Goal: Task Accomplishment & Management: Complete application form

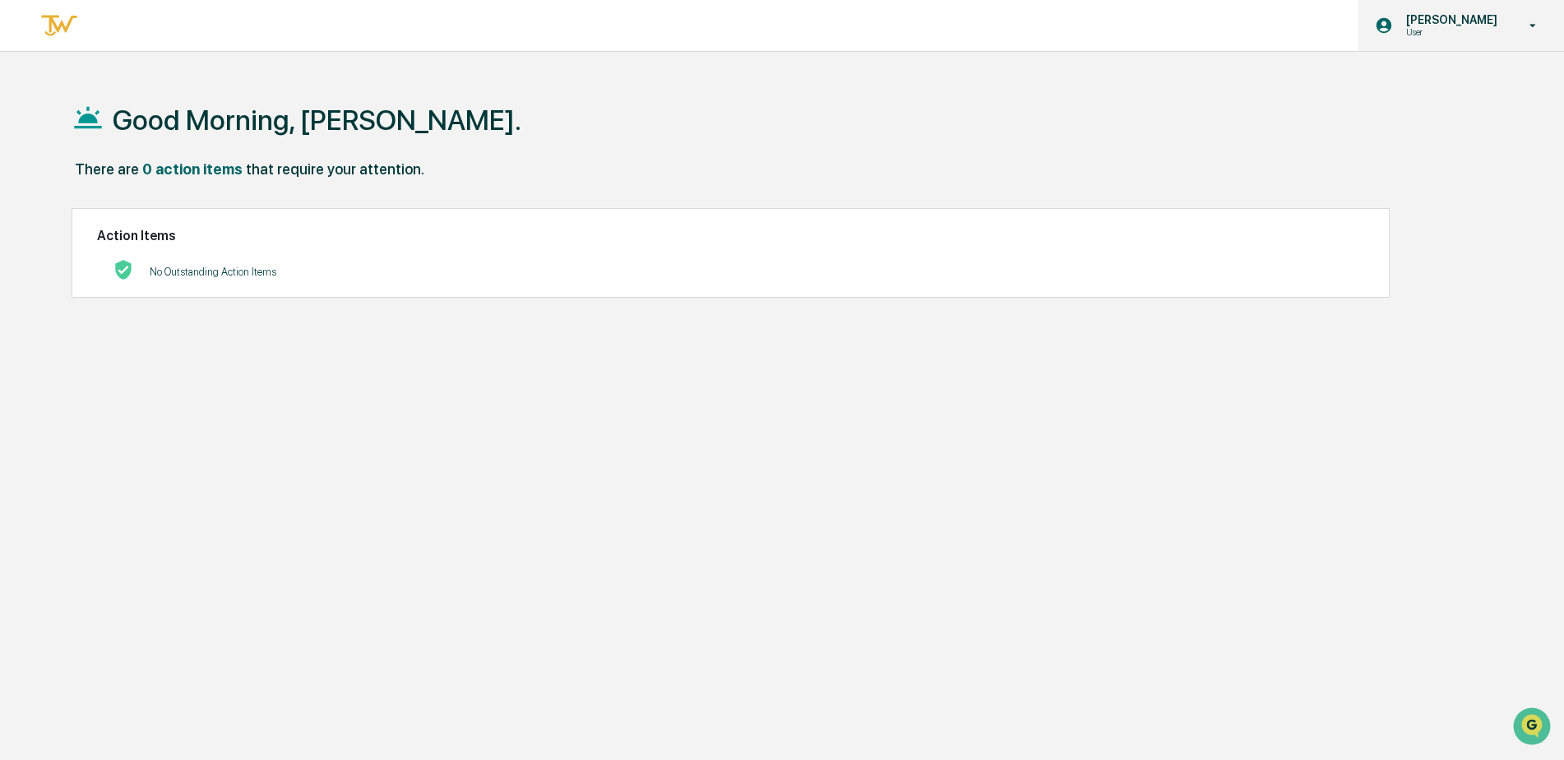
click at [1462, 20] on p "[PERSON_NAME]" at bounding box center [1449, 19] width 113 height 13
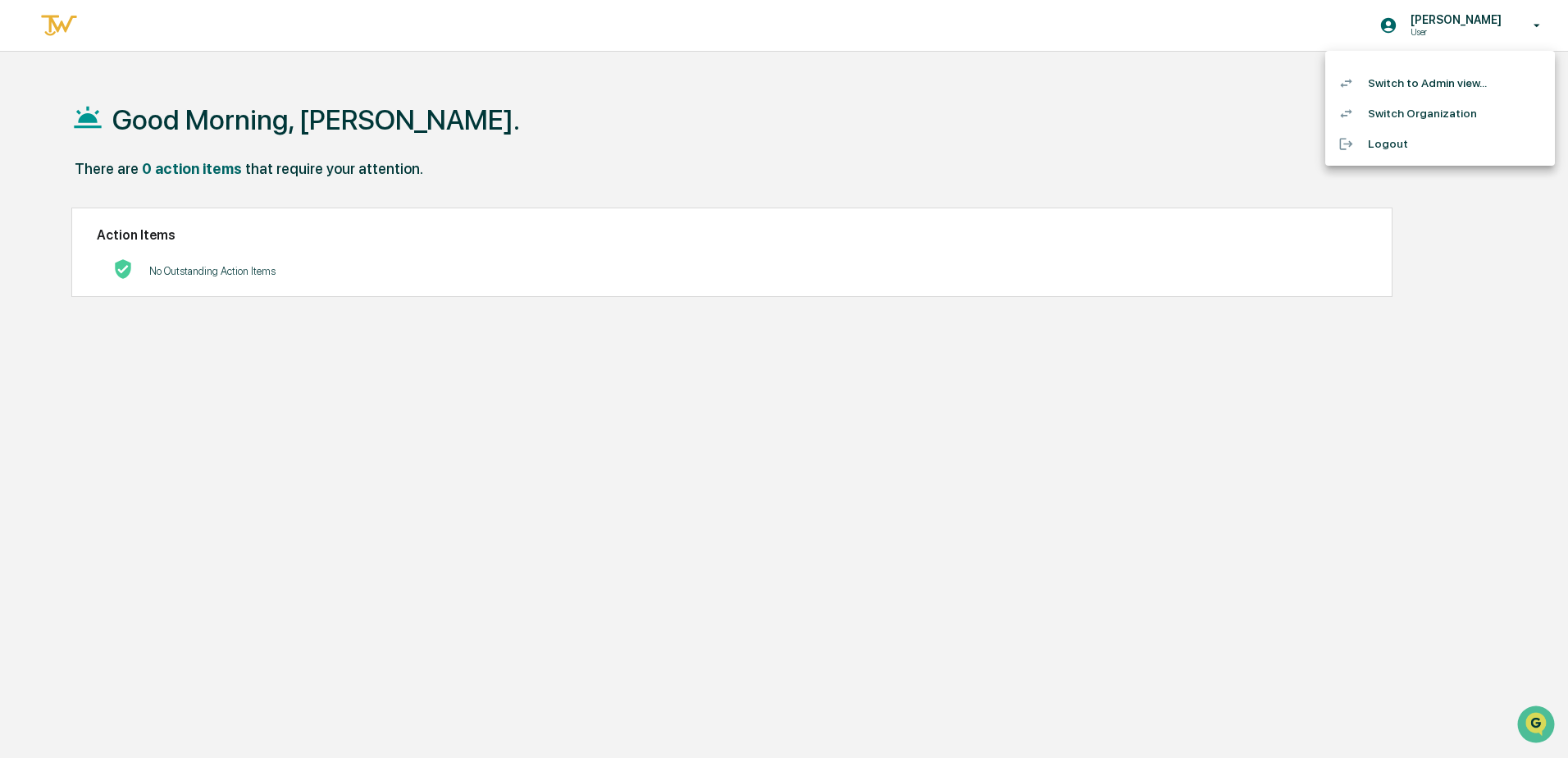
click at [1393, 83] on li "Switch to Admin view..." at bounding box center [1439, 83] width 229 height 30
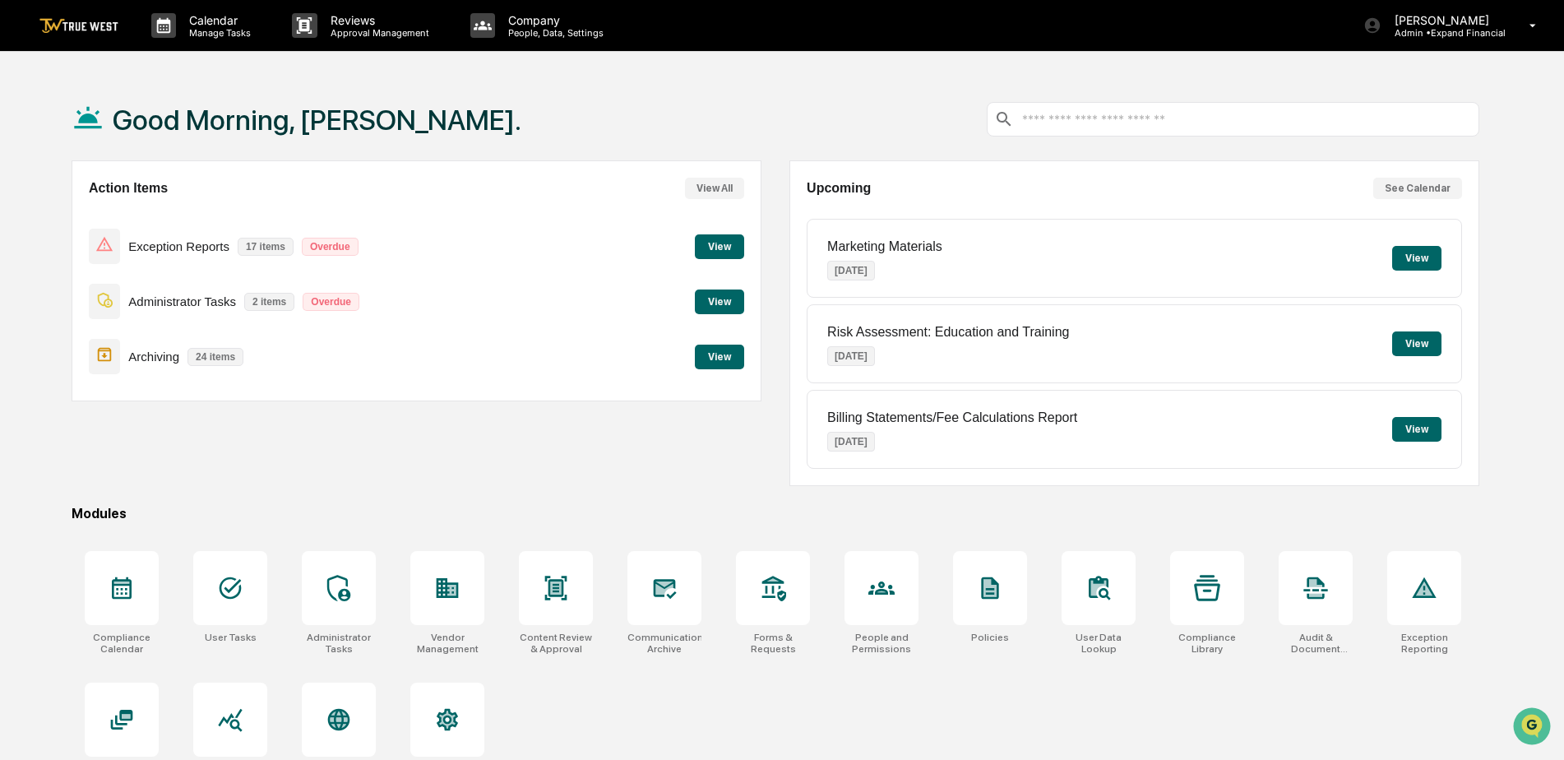
click at [647, 457] on div "Action Items View All Exception Reports 17 items Overdue View Administrator Tas…" at bounding box center [417, 323] width 690 height 326
click at [312, 600] on div at bounding box center [339, 588] width 74 height 74
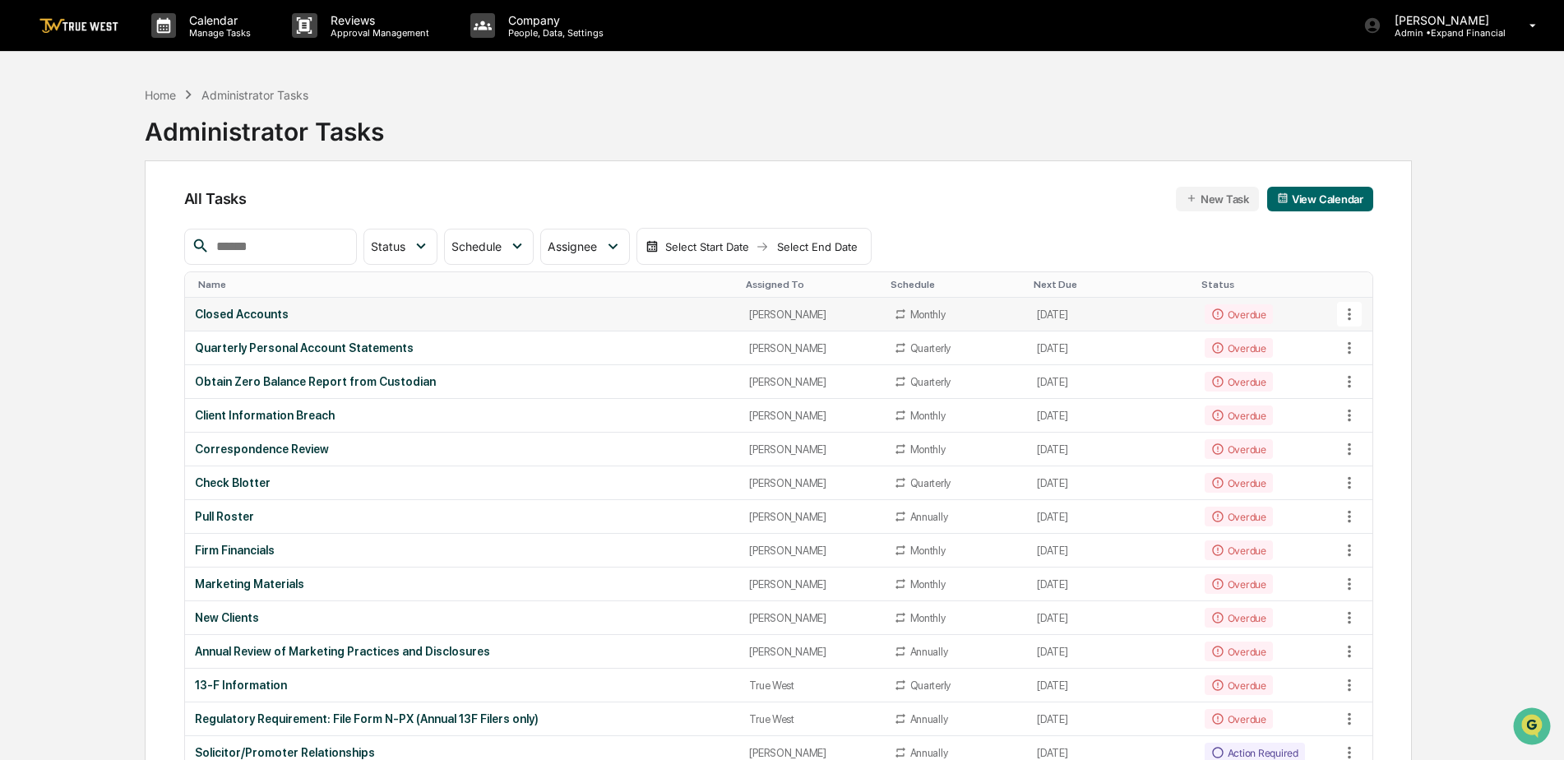
click at [266, 313] on div "Closed Accounts" at bounding box center [462, 313] width 535 height 13
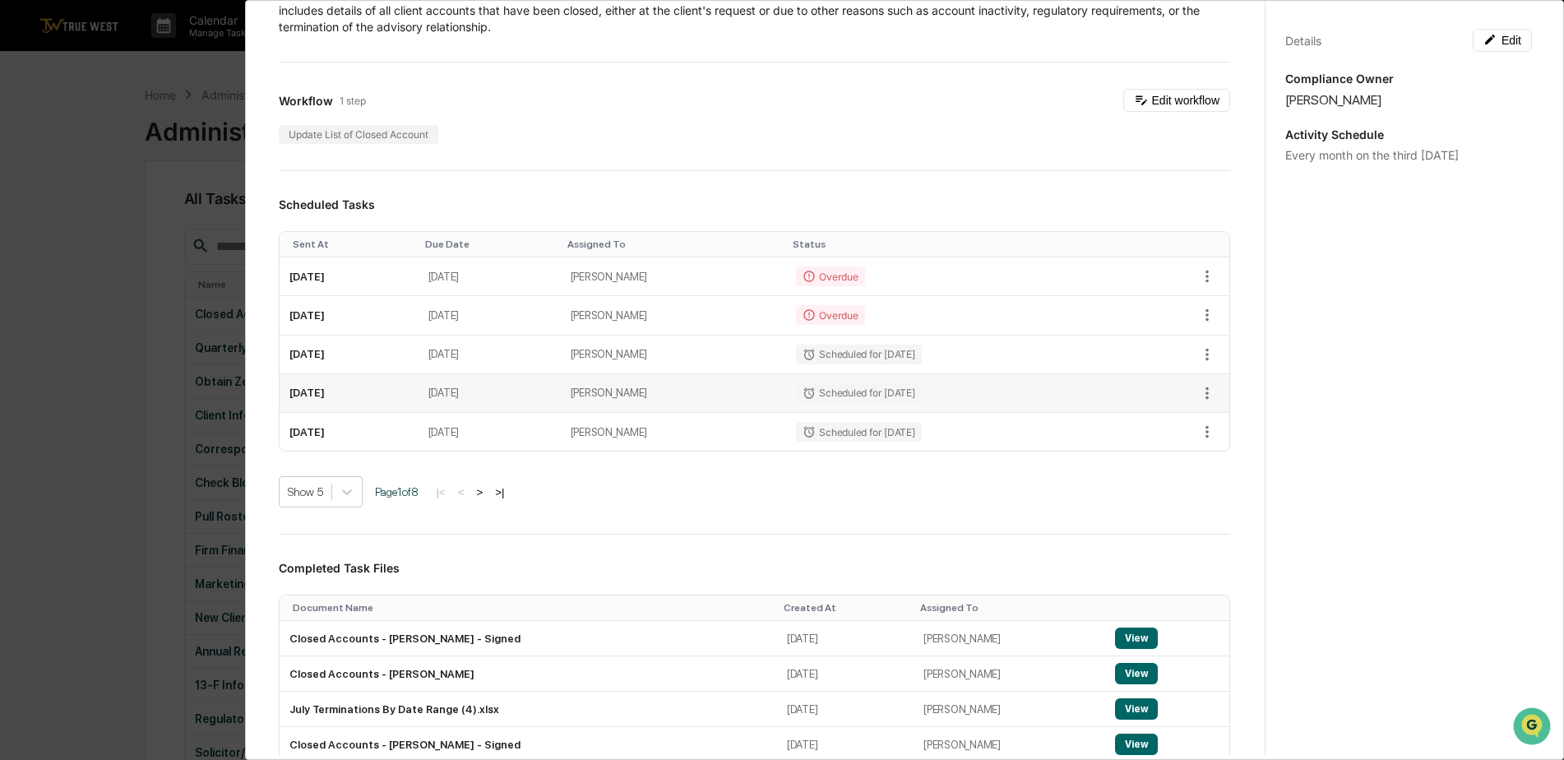
scroll to position [82, 0]
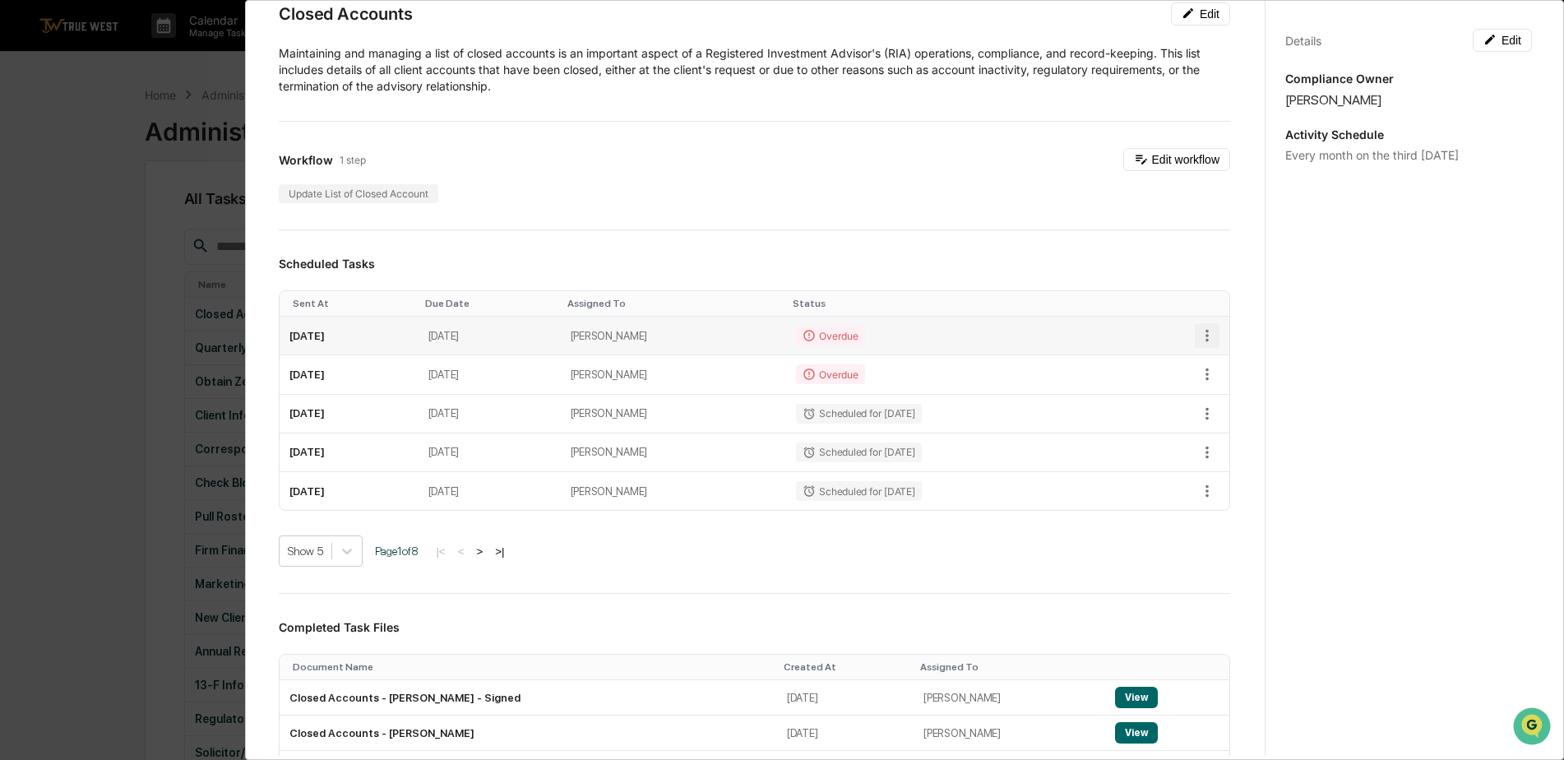
click at [1205, 331] on icon "button" at bounding box center [1206, 336] width 3 height 12
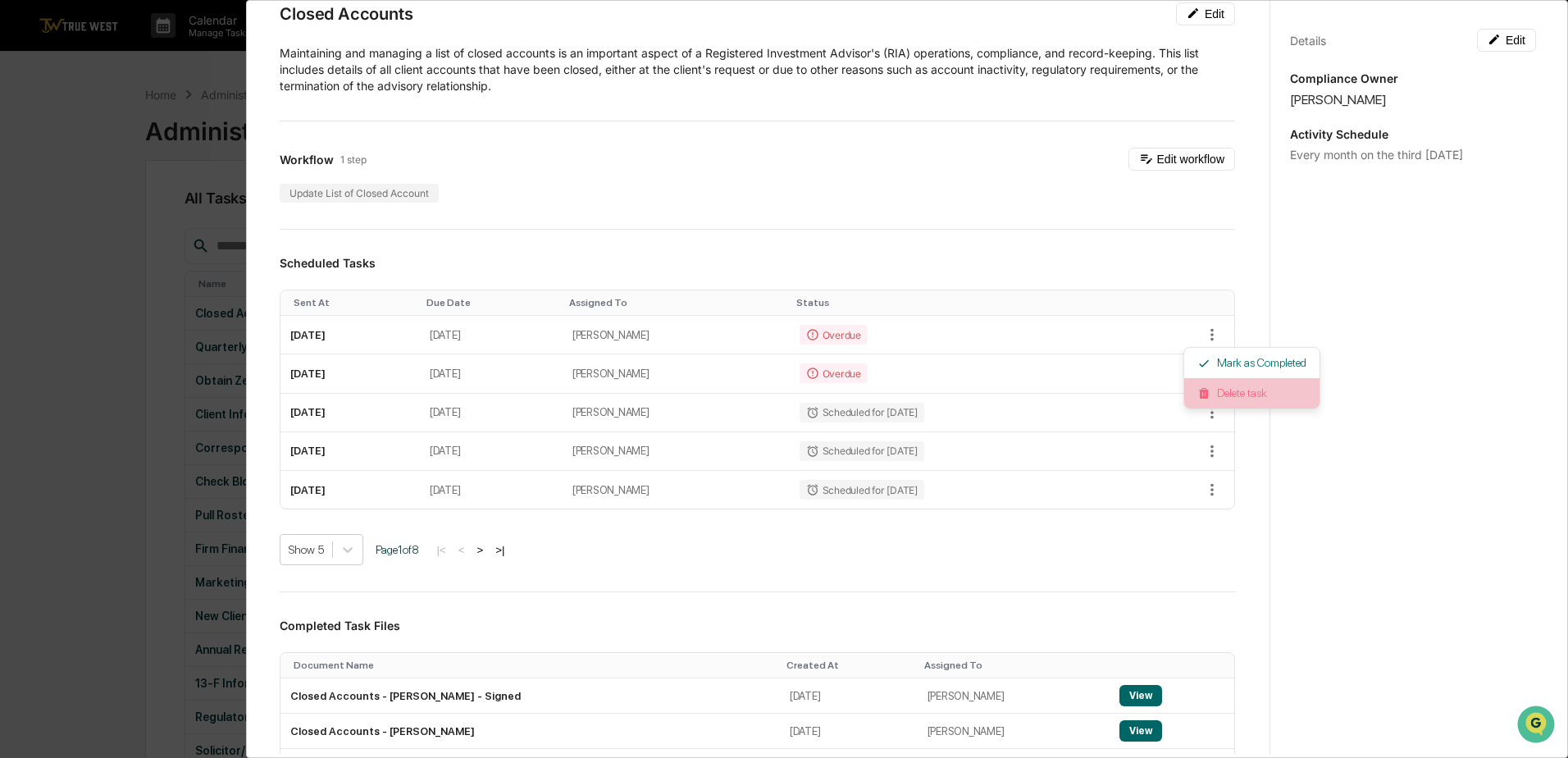
click at [1244, 394] on li "Delete task" at bounding box center [1252, 393] width 136 height 30
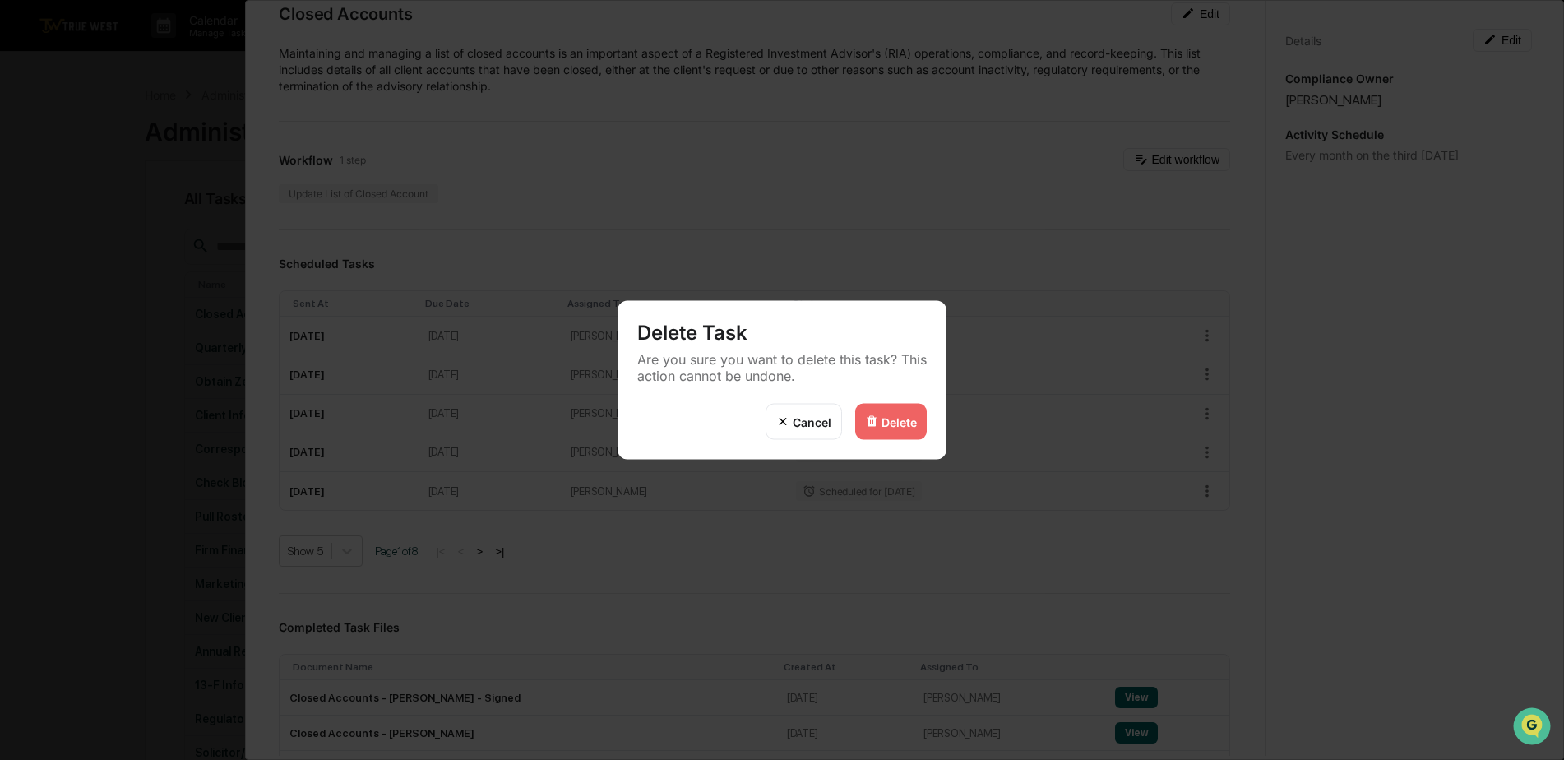
click at [904, 424] on div "Delete" at bounding box center [898, 421] width 35 height 14
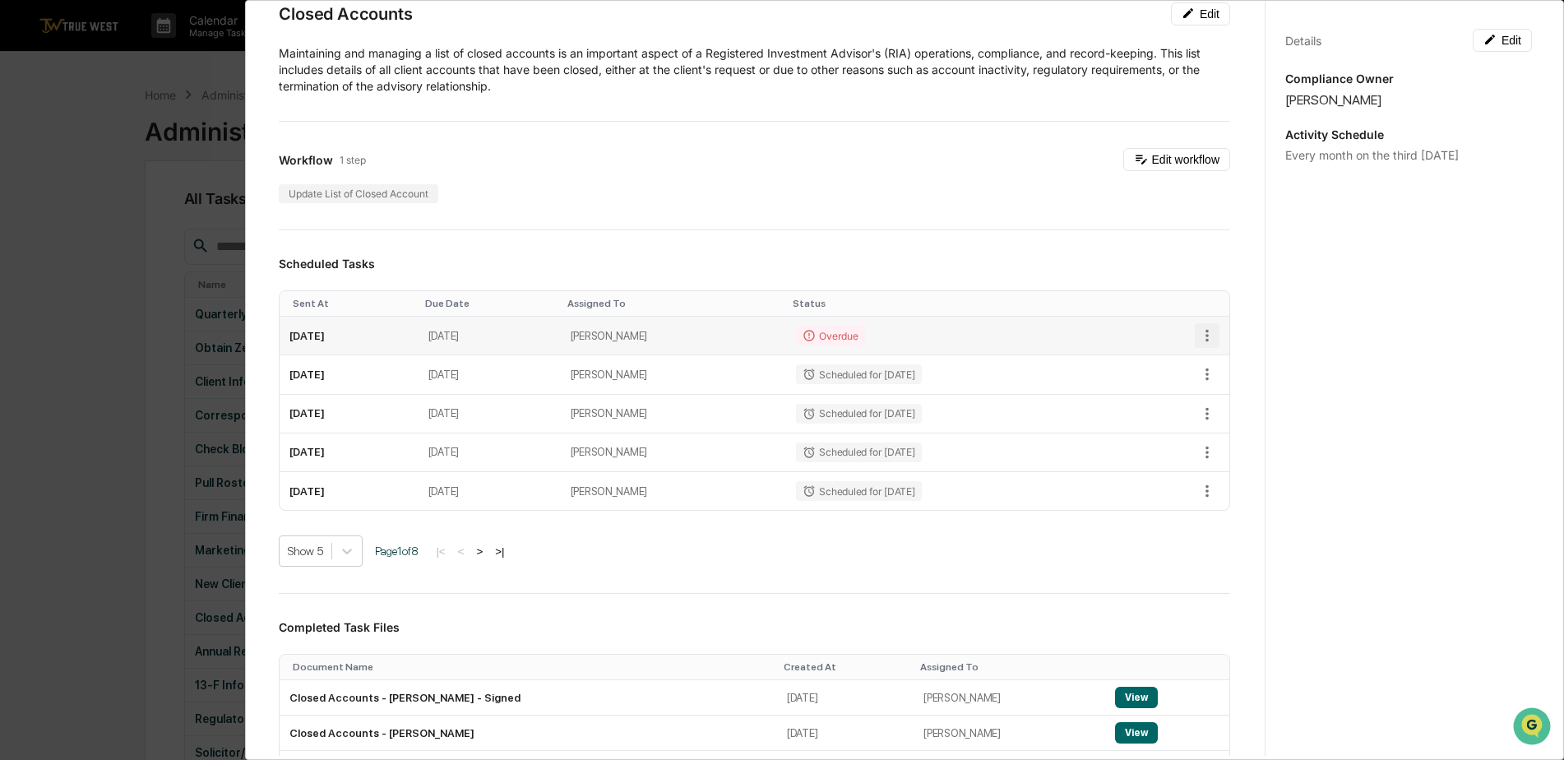
click at [1198, 337] on icon "button" at bounding box center [1207, 335] width 18 height 18
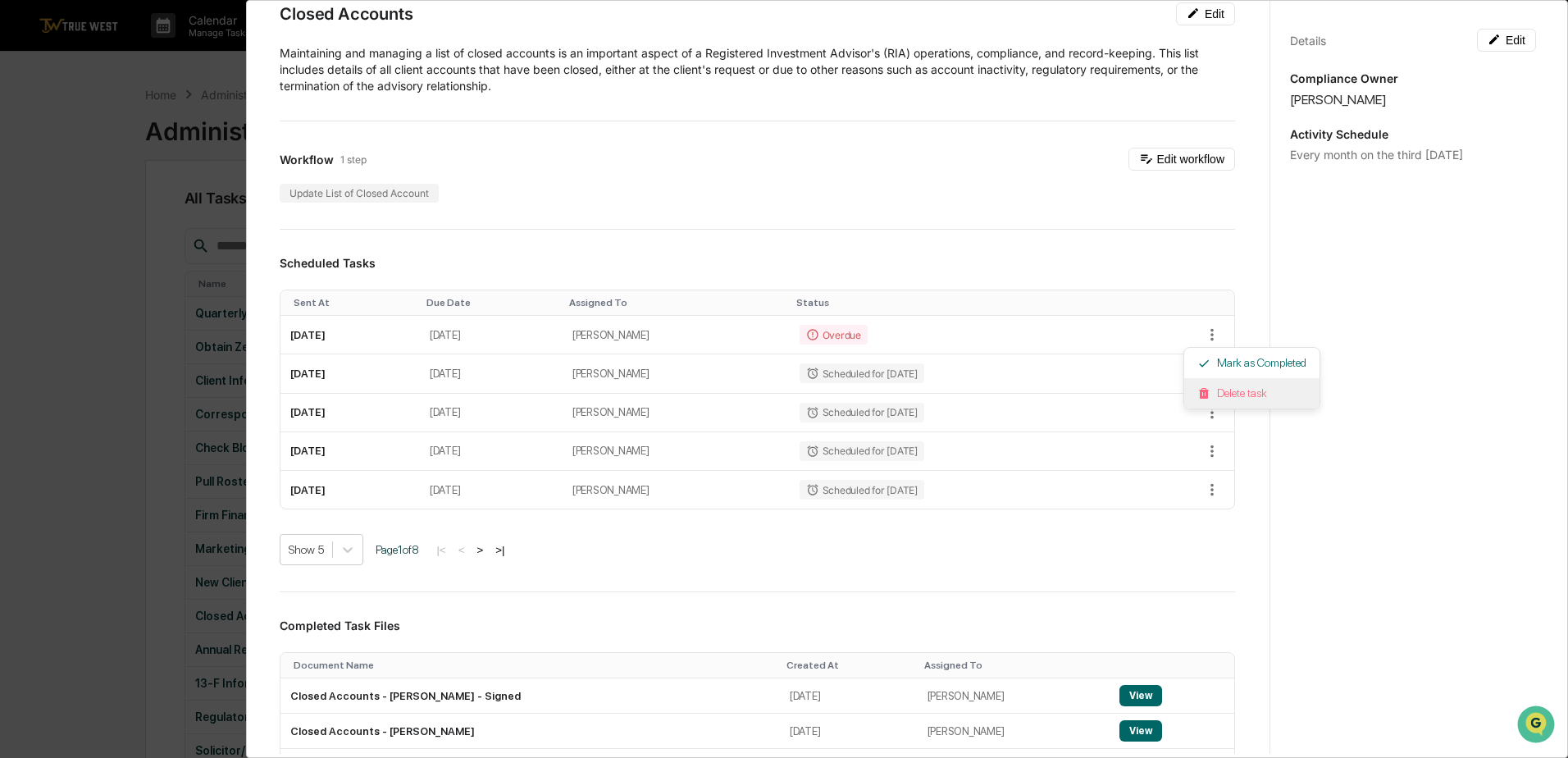
click at [1233, 393] on li "Delete task" at bounding box center [1252, 393] width 136 height 30
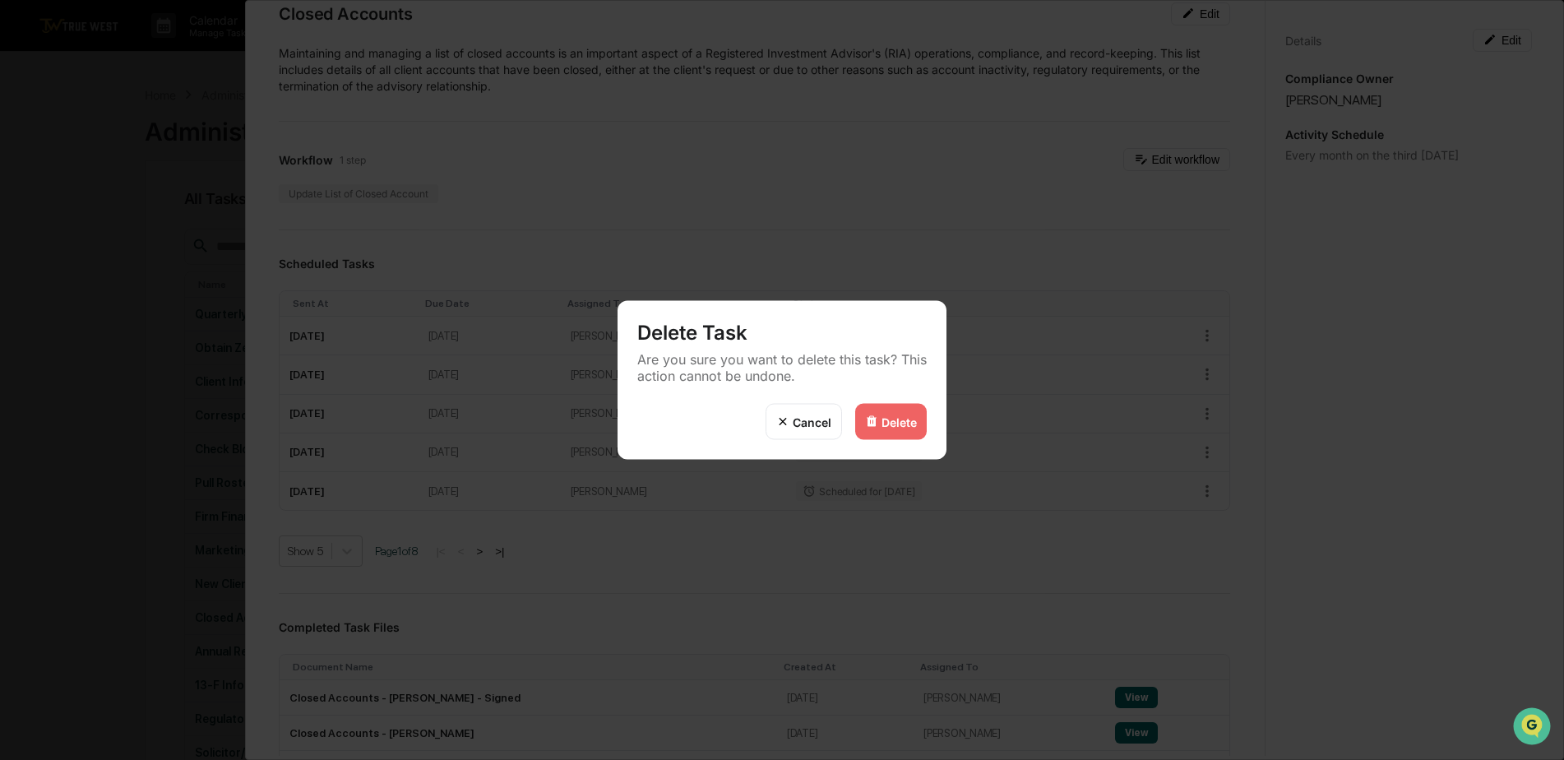
click at [889, 416] on div "Delete" at bounding box center [898, 421] width 35 height 14
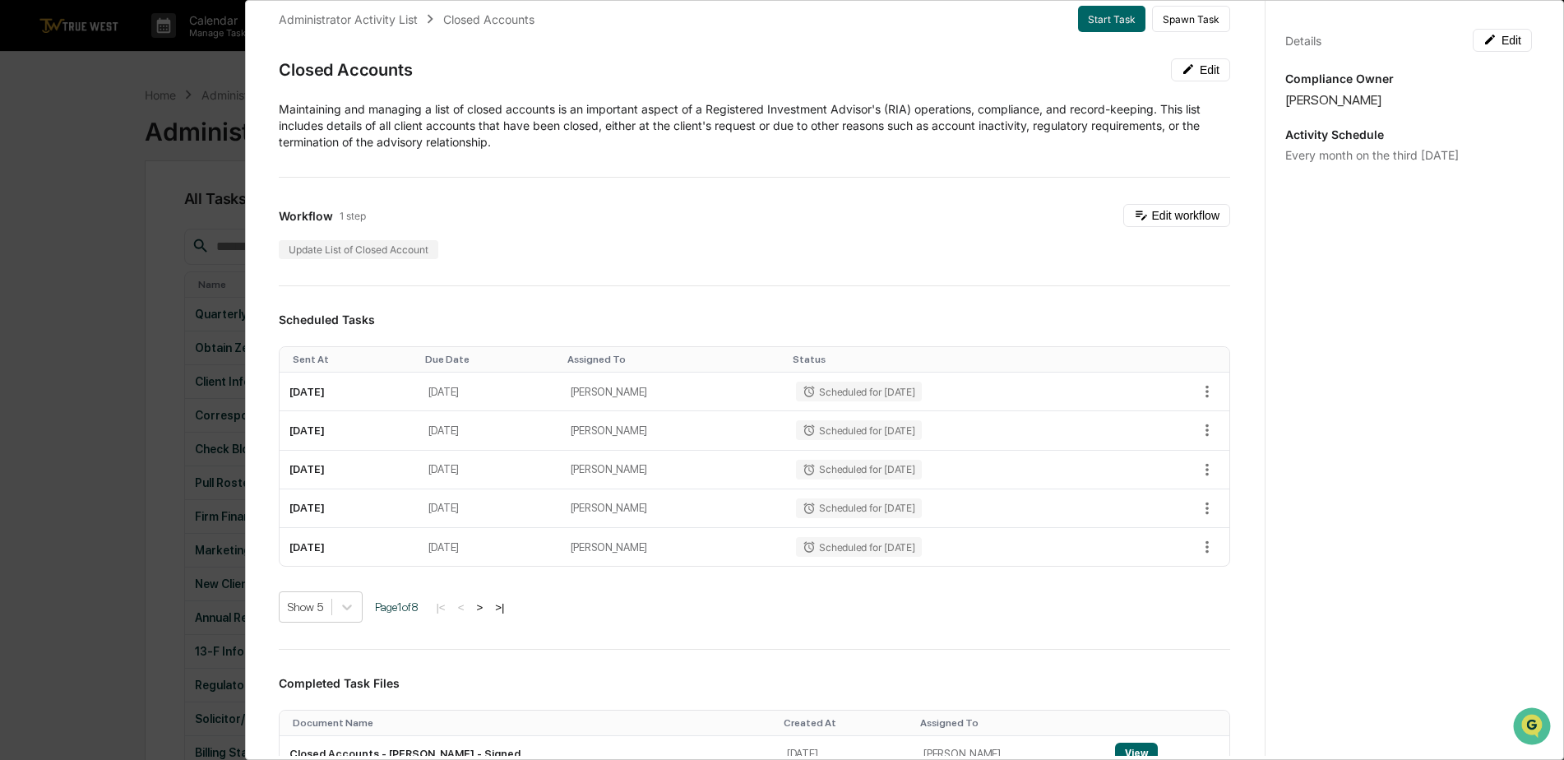
scroll to position [0, 0]
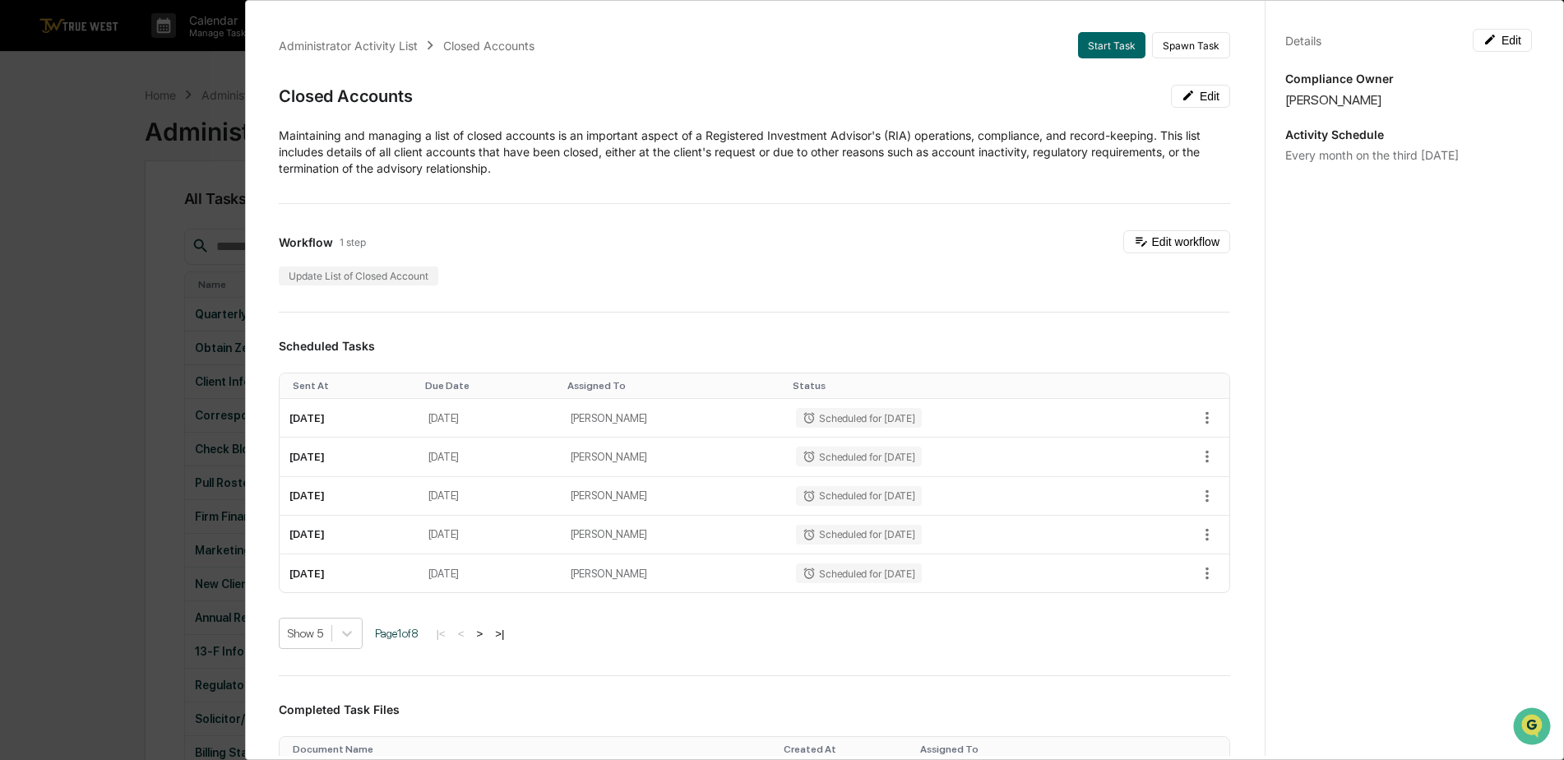
click at [137, 118] on div "Administrator Activity List Closed Accounts Start Task Spawn Task Closed Accoun…" at bounding box center [782, 380] width 1564 height 760
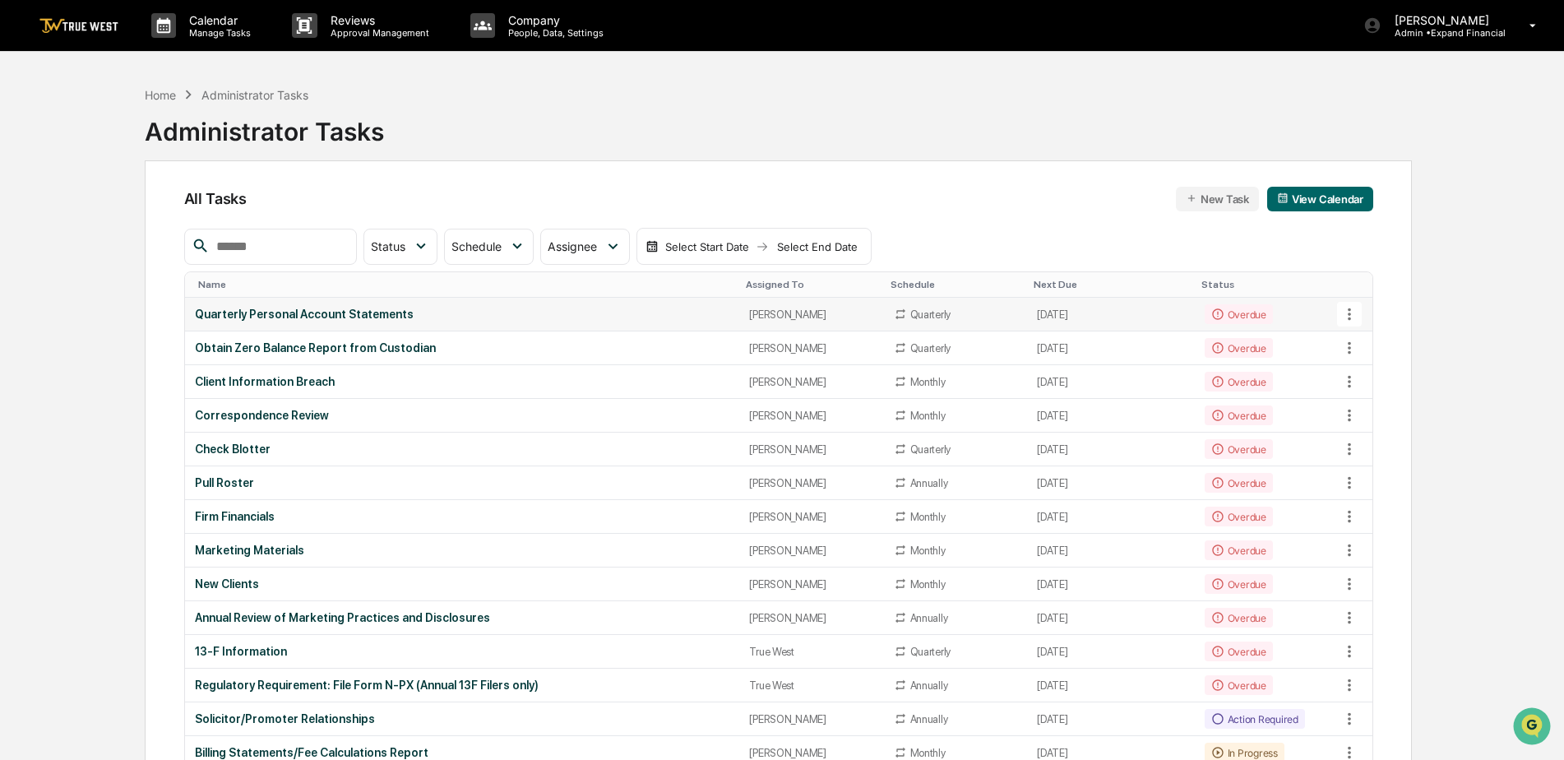
click at [325, 311] on div "Quarterly Personal Account Statements" at bounding box center [462, 313] width 535 height 13
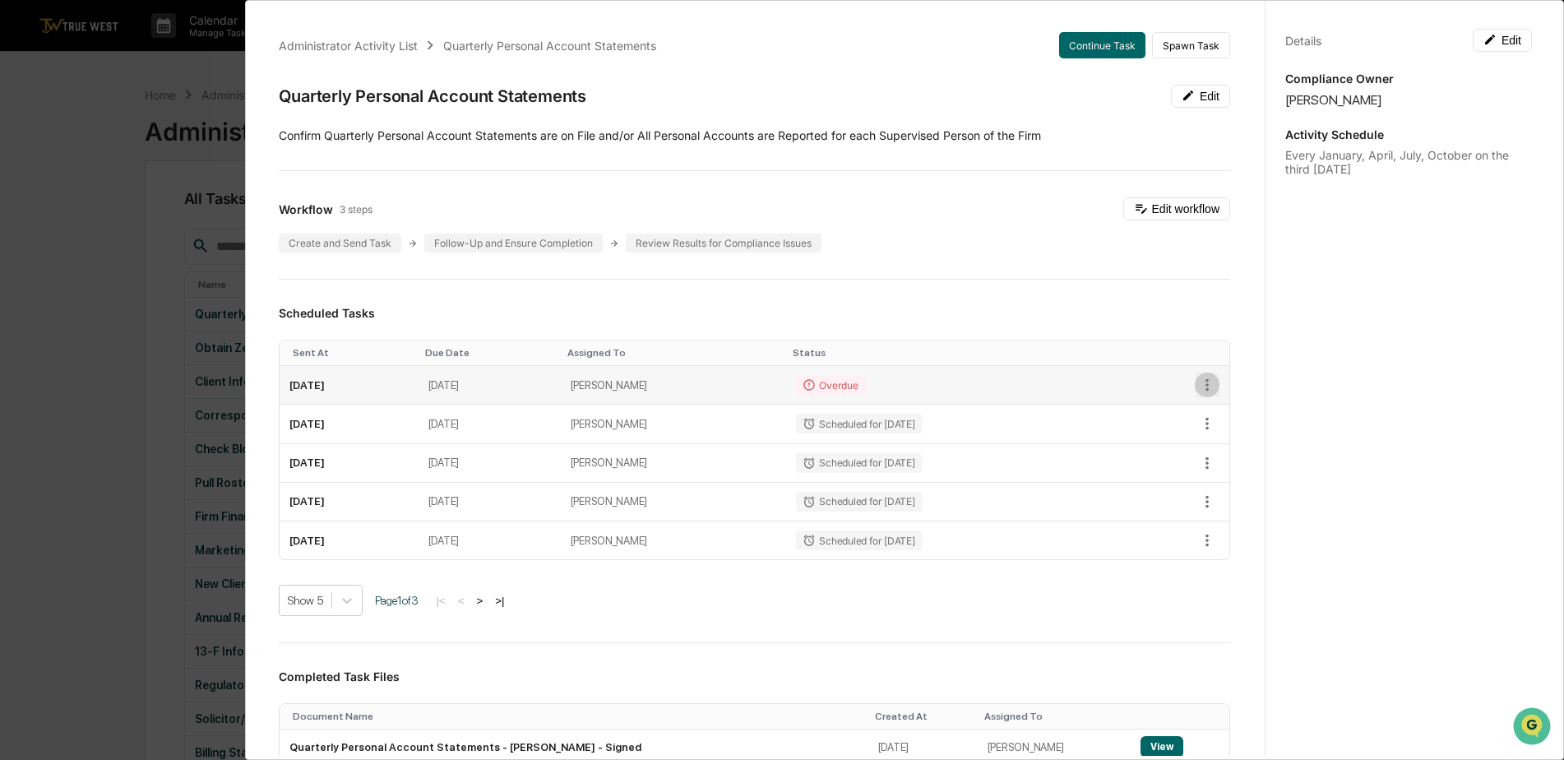
click at [1198, 385] on icon "button" at bounding box center [1207, 385] width 18 height 18
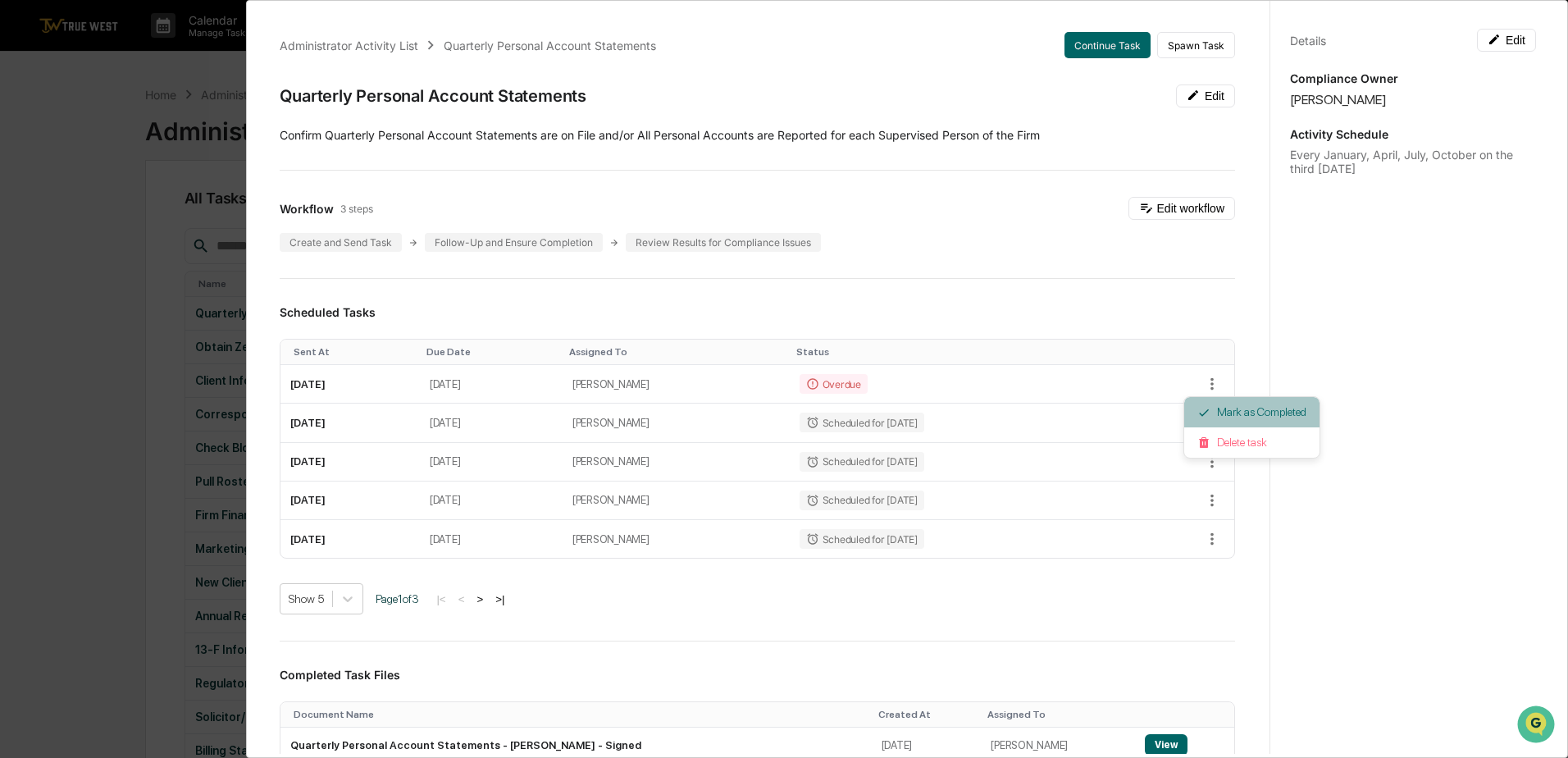
click at [1240, 413] on li "Mark as Completed" at bounding box center [1252, 412] width 136 height 30
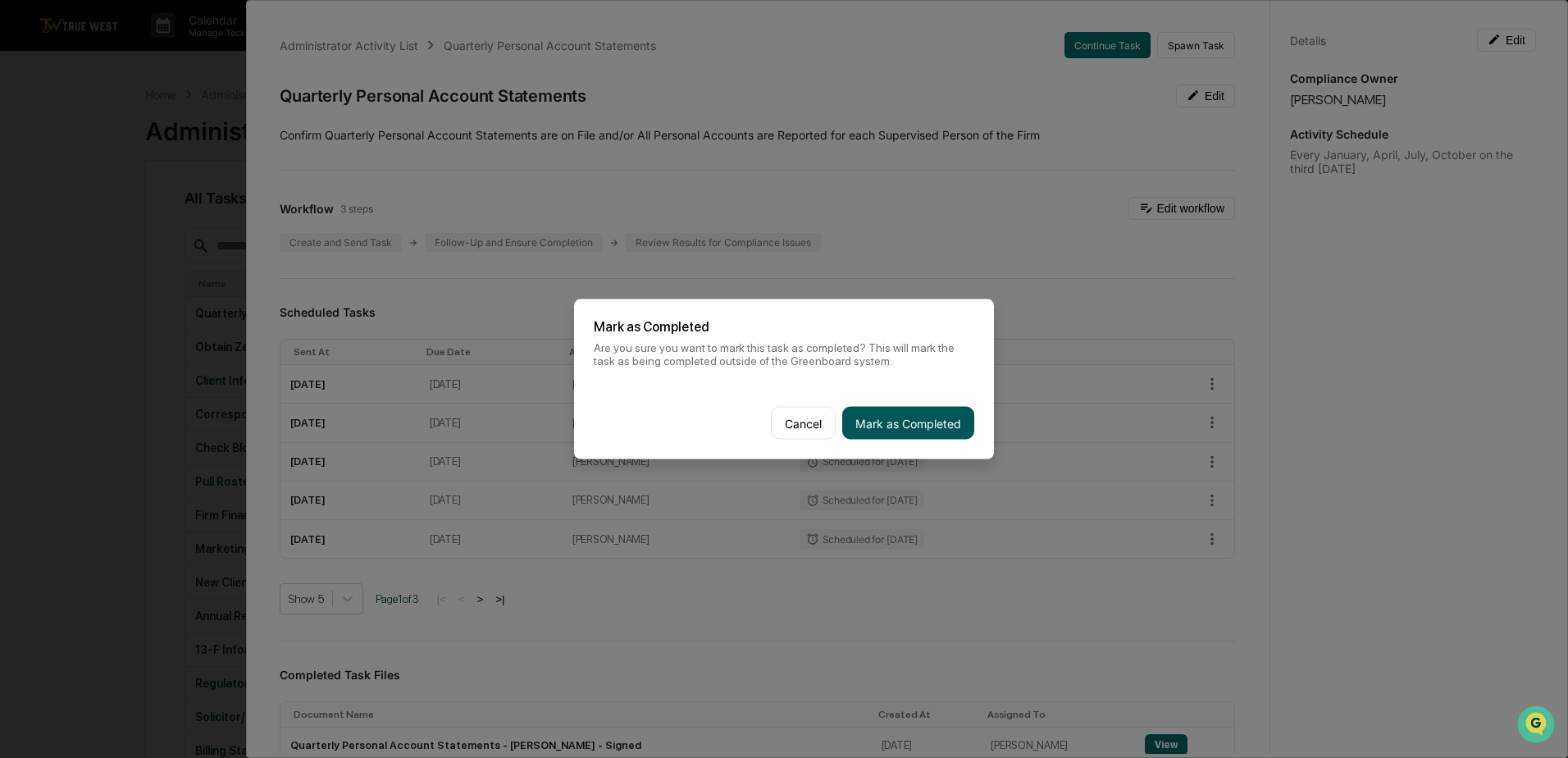
click at [915, 426] on button "Mark as Completed" at bounding box center [908, 423] width 132 height 33
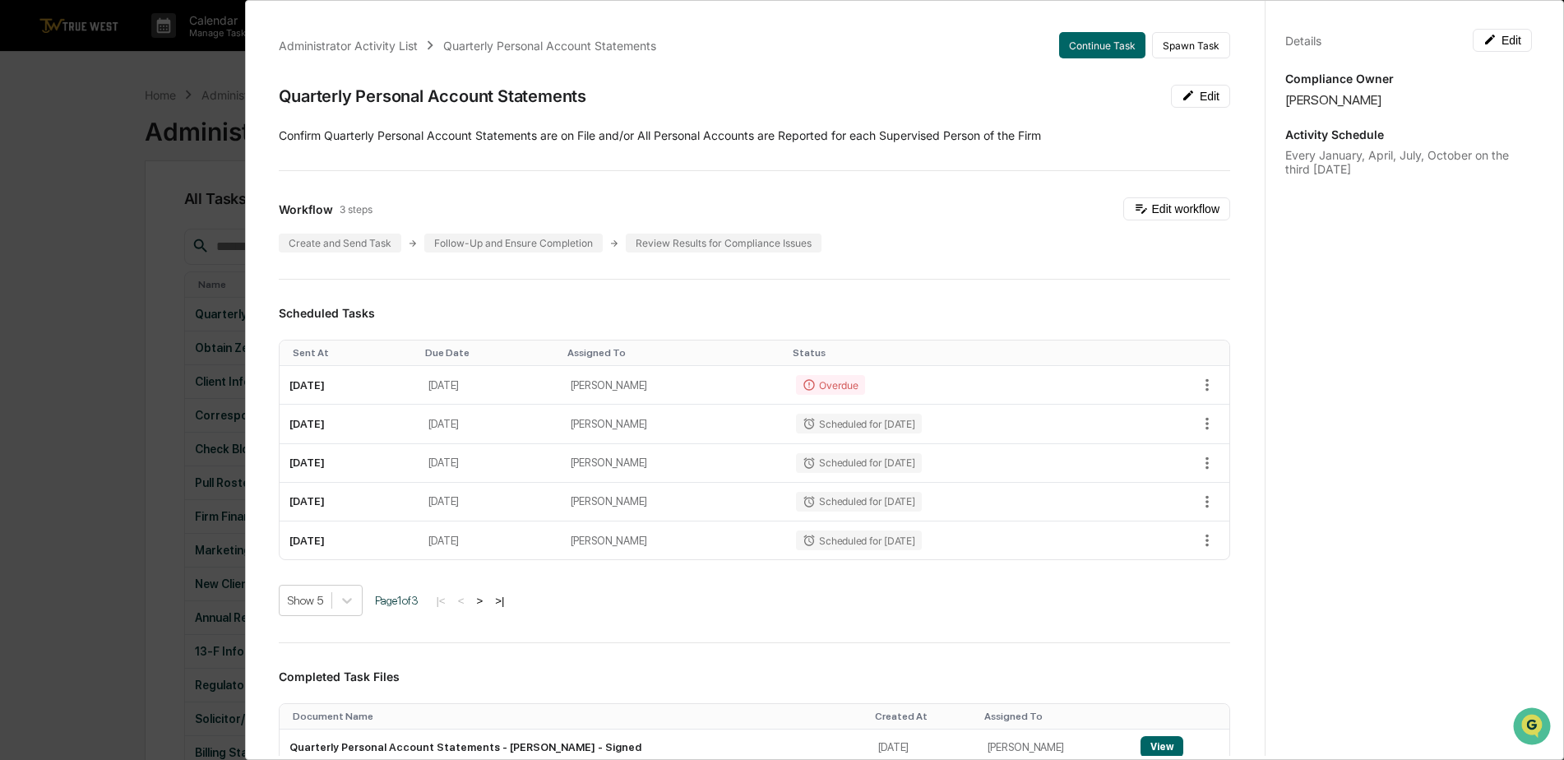
click at [132, 133] on div "Administrator Activity List Quarterly Personal Account Statements Continue Task…" at bounding box center [782, 380] width 1564 height 760
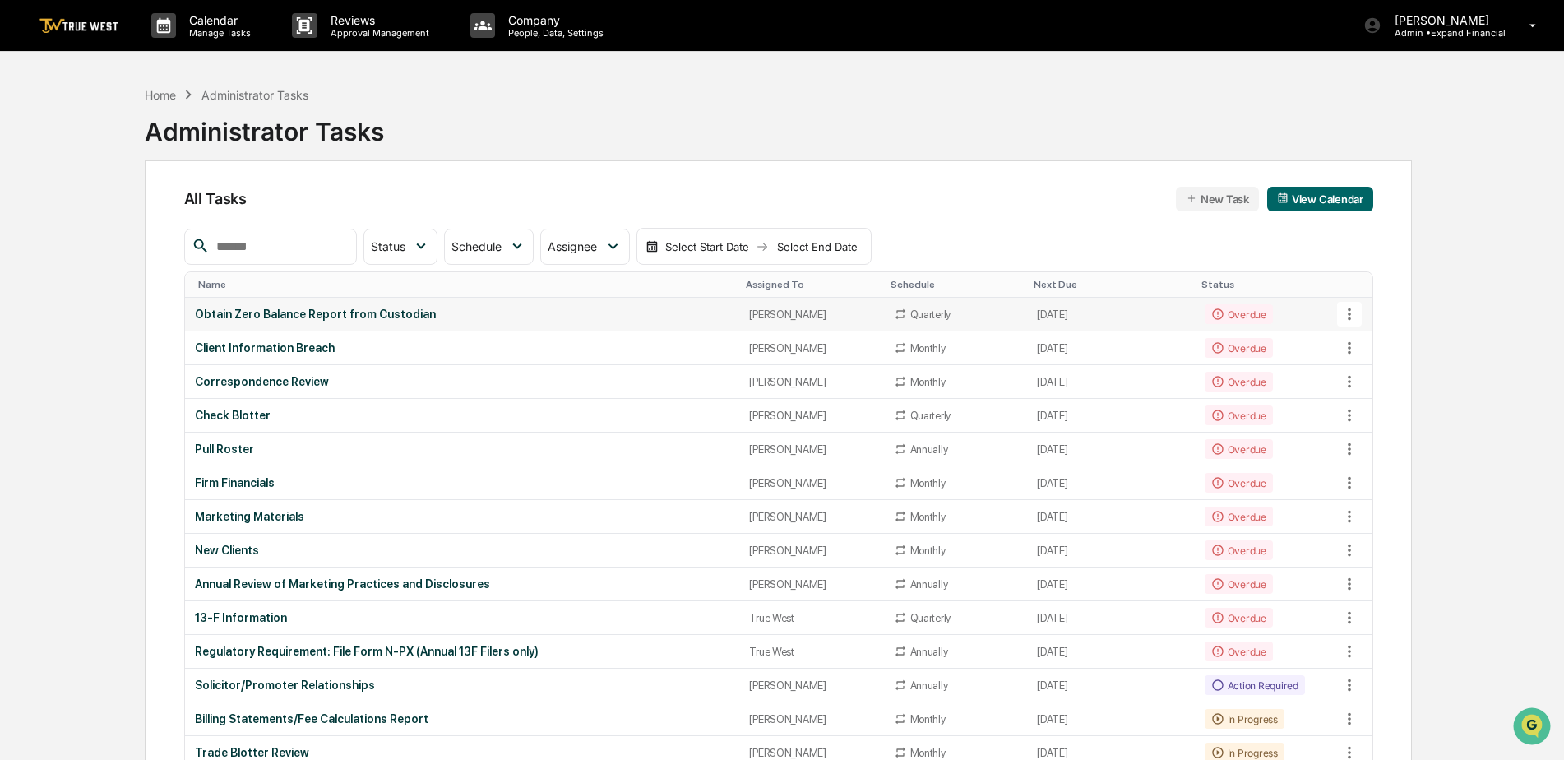
click at [298, 313] on div "Obtain Zero Balance Report from Custodian" at bounding box center [462, 313] width 535 height 13
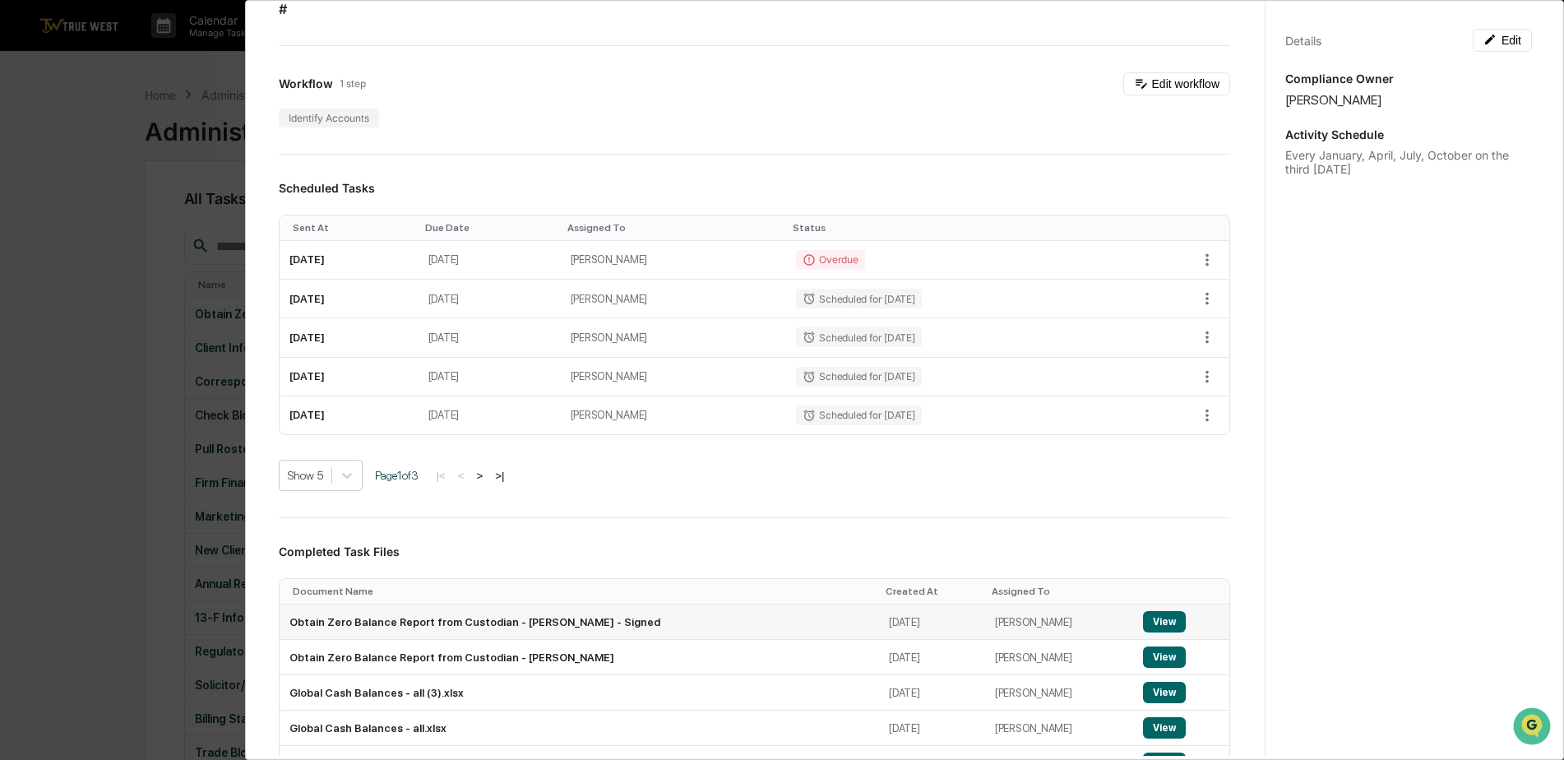
scroll to position [164, 0]
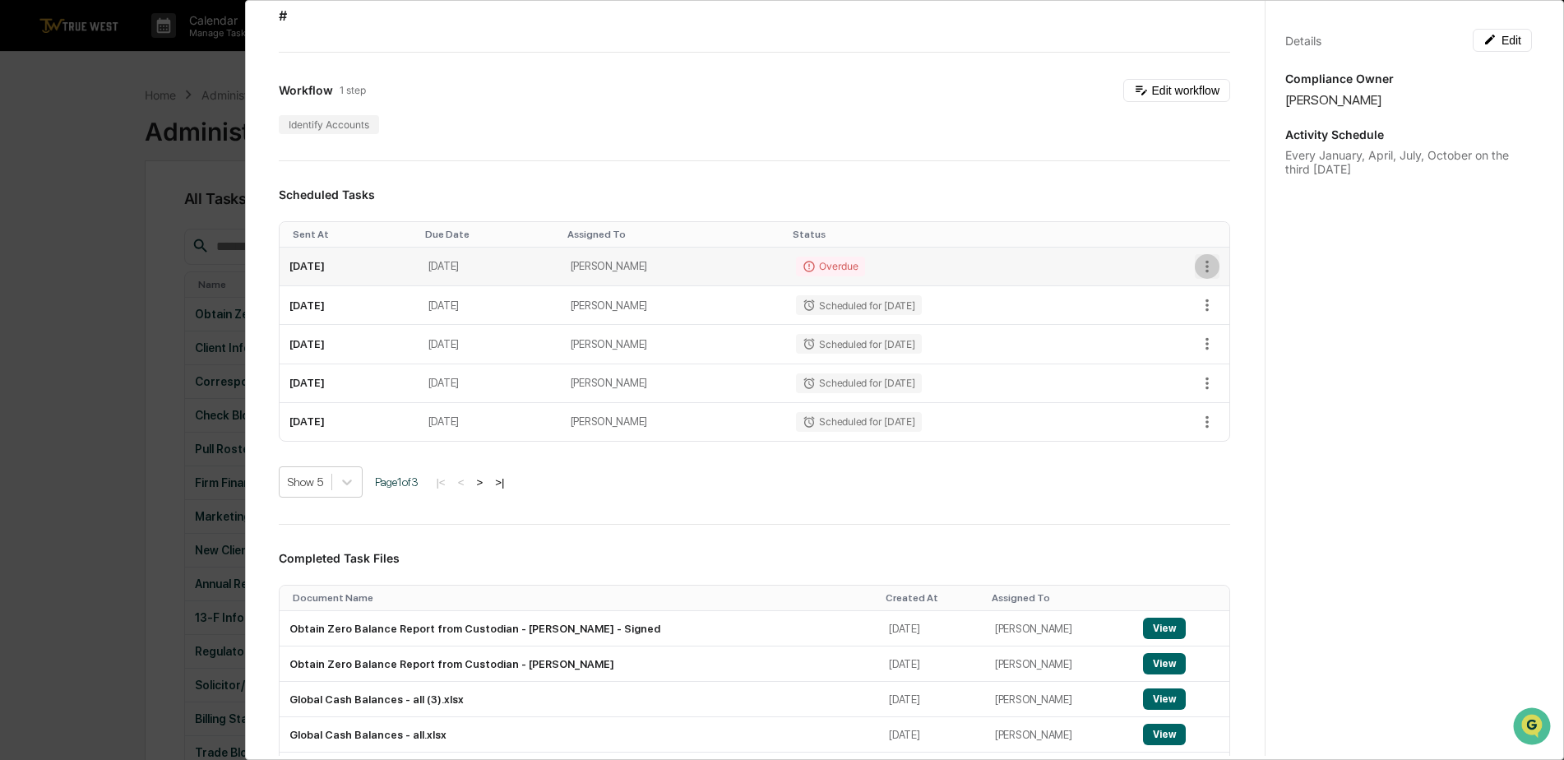
click at [1198, 268] on icon "button" at bounding box center [1207, 266] width 18 height 18
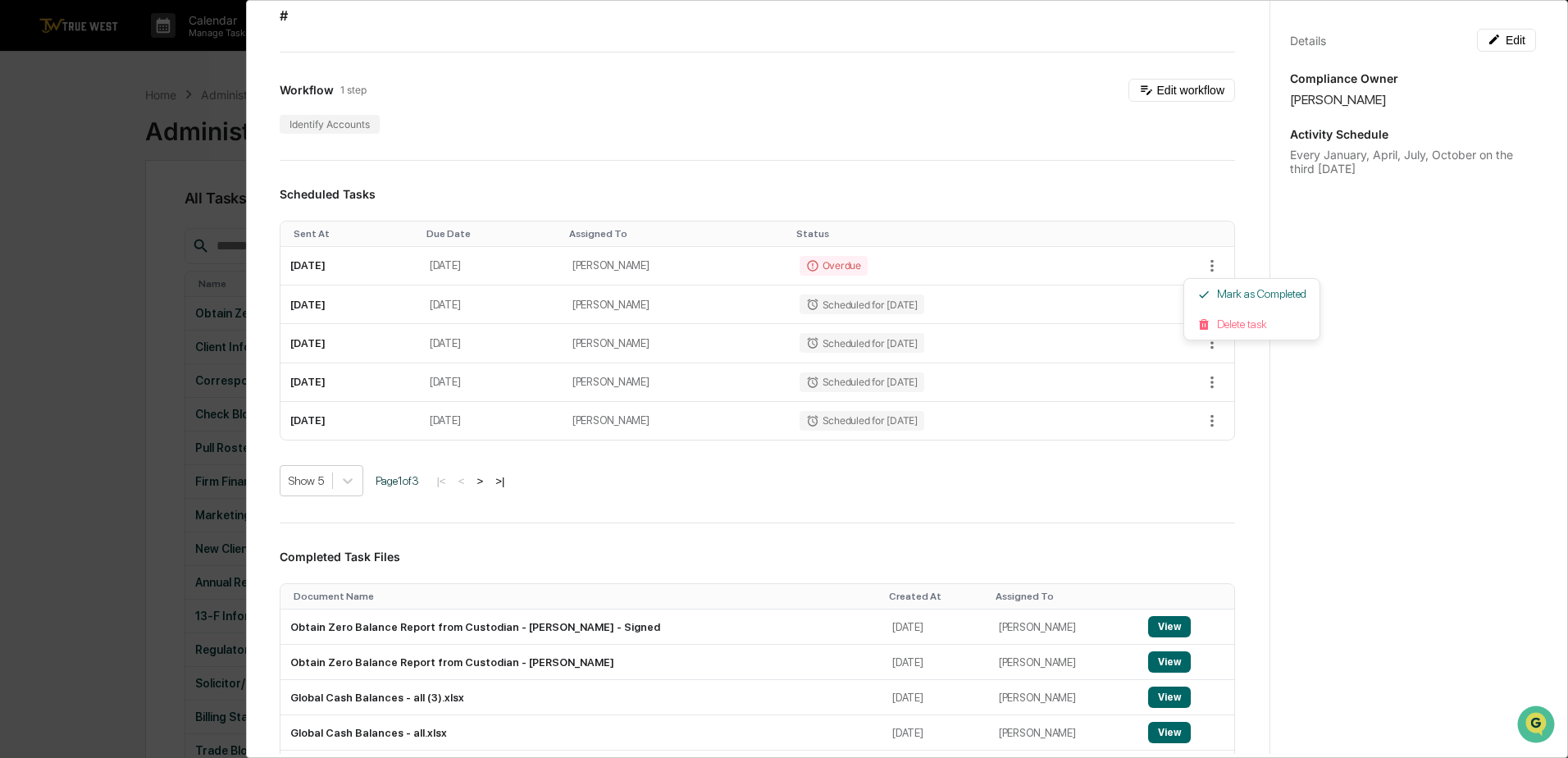
click at [956, 185] on div at bounding box center [784, 379] width 1568 height 758
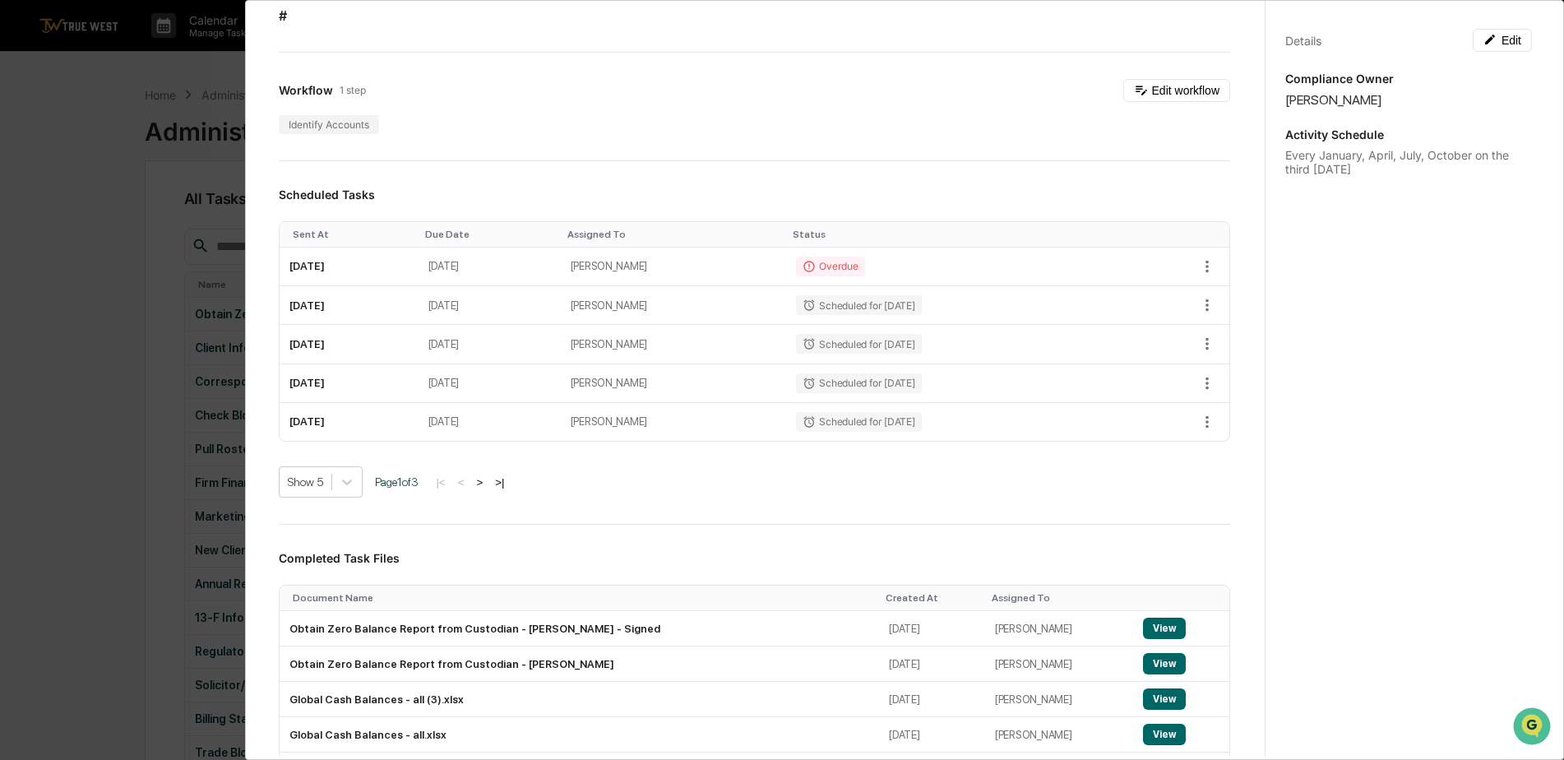
click at [82, 109] on div "Administrator Activity List Obtain Zero Balance Report from Custodian Continue …" at bounding box center [782, 380] width 1564 height 760
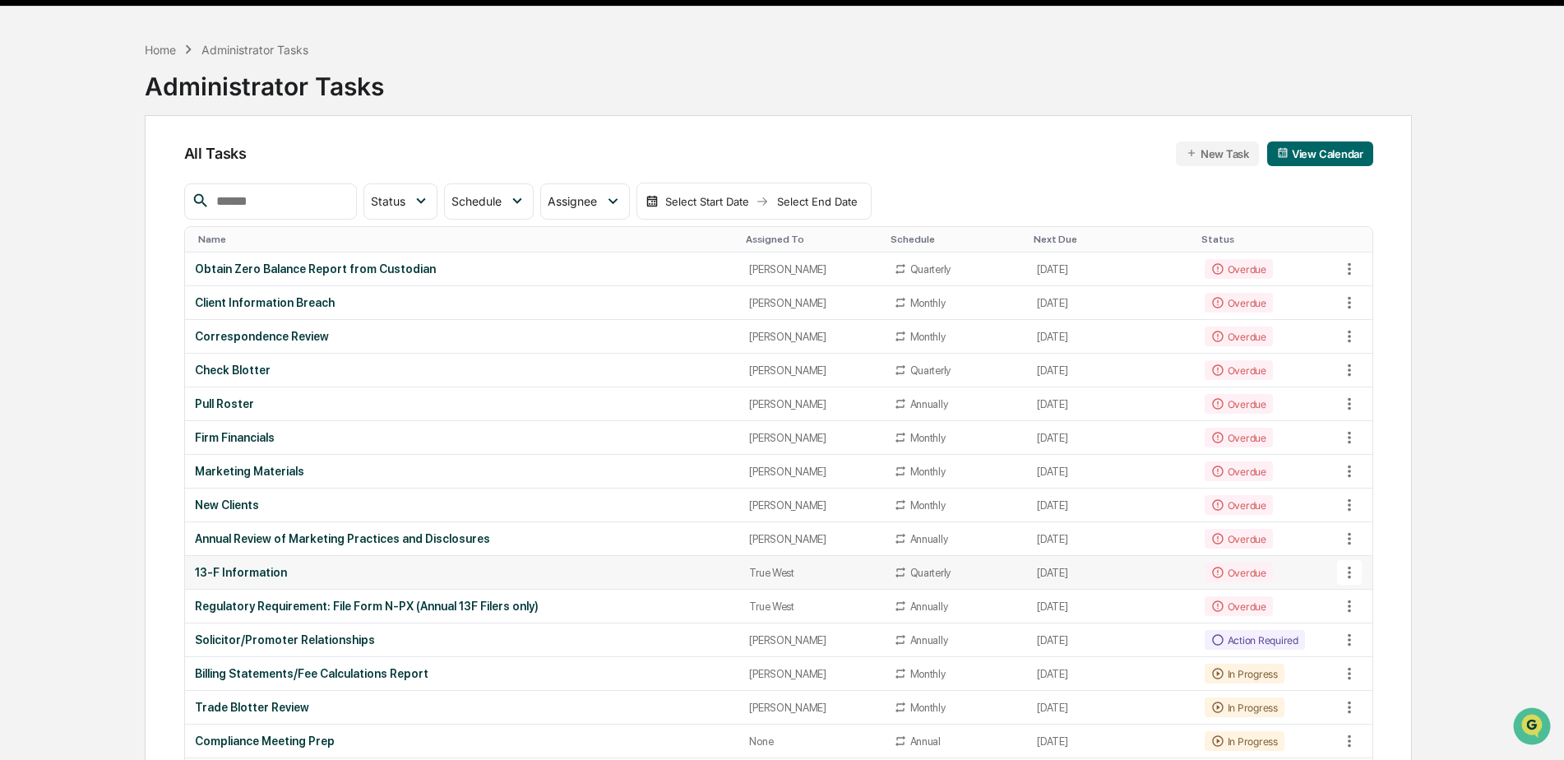
scroll to position [82, 0]
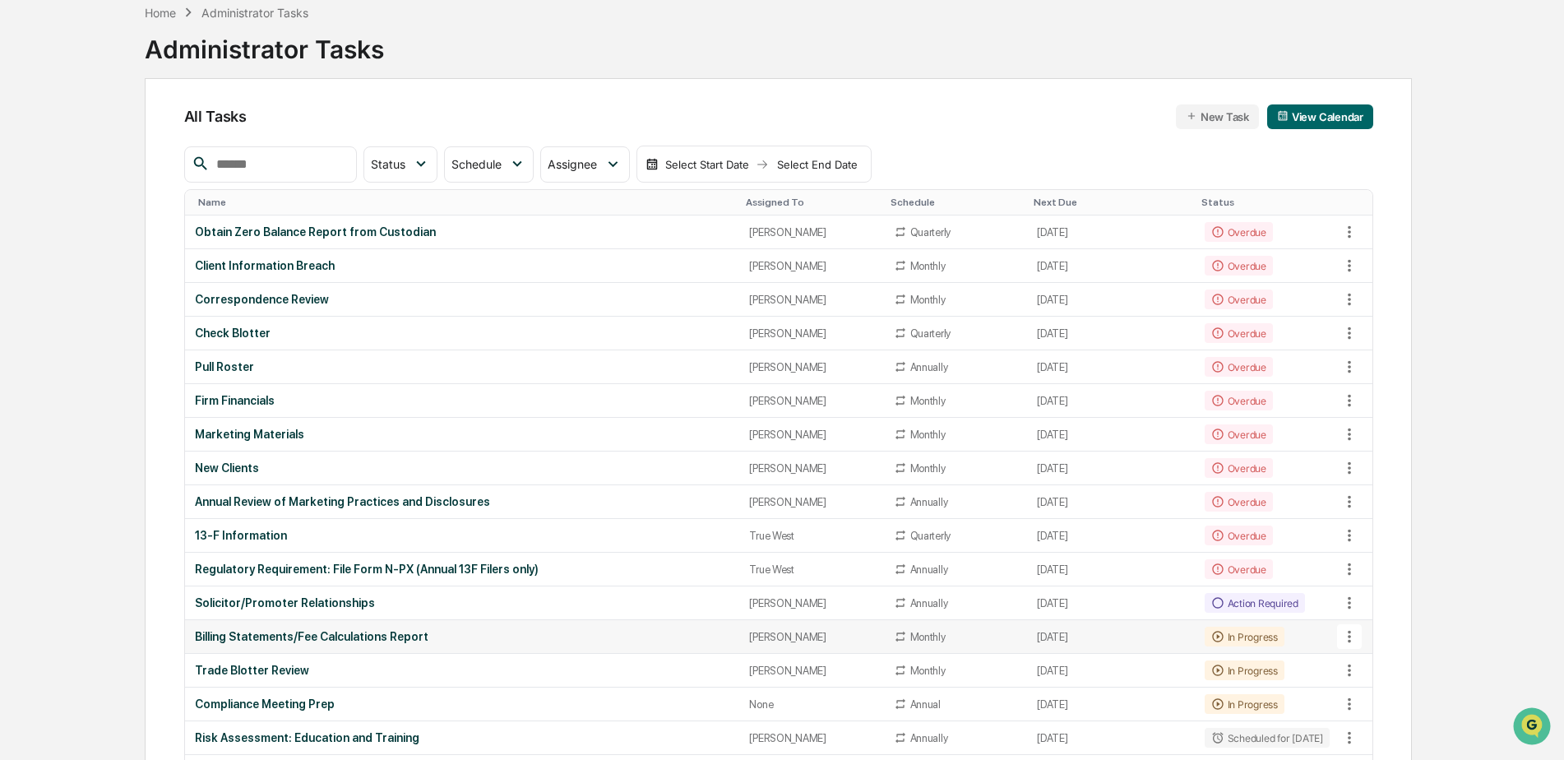
click at [342, 644] on td "Billing Statements/Fee Calculations Report" at bounding box center [462, 637] width 555 height 34
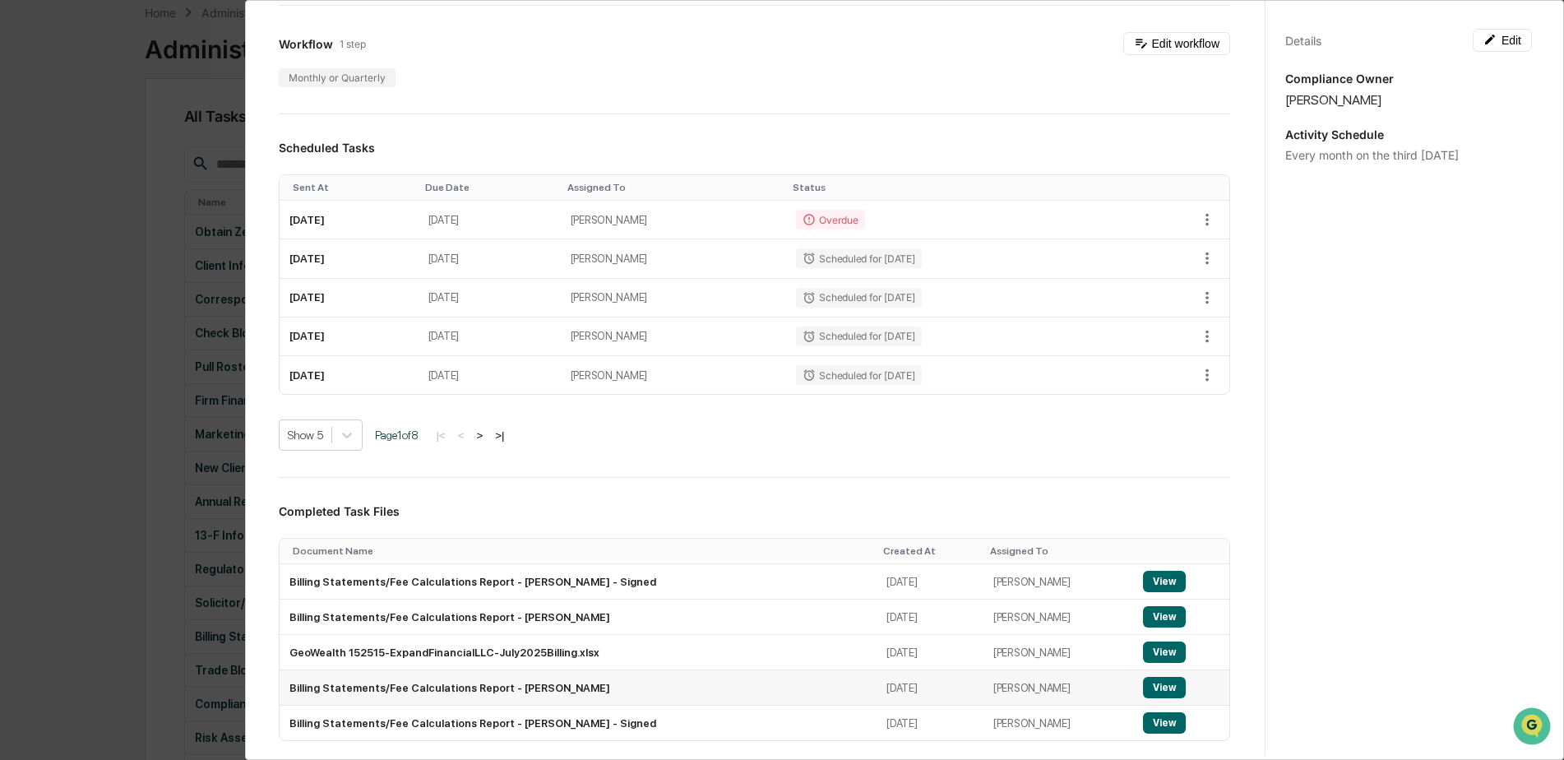
scroll to position [329, 0]
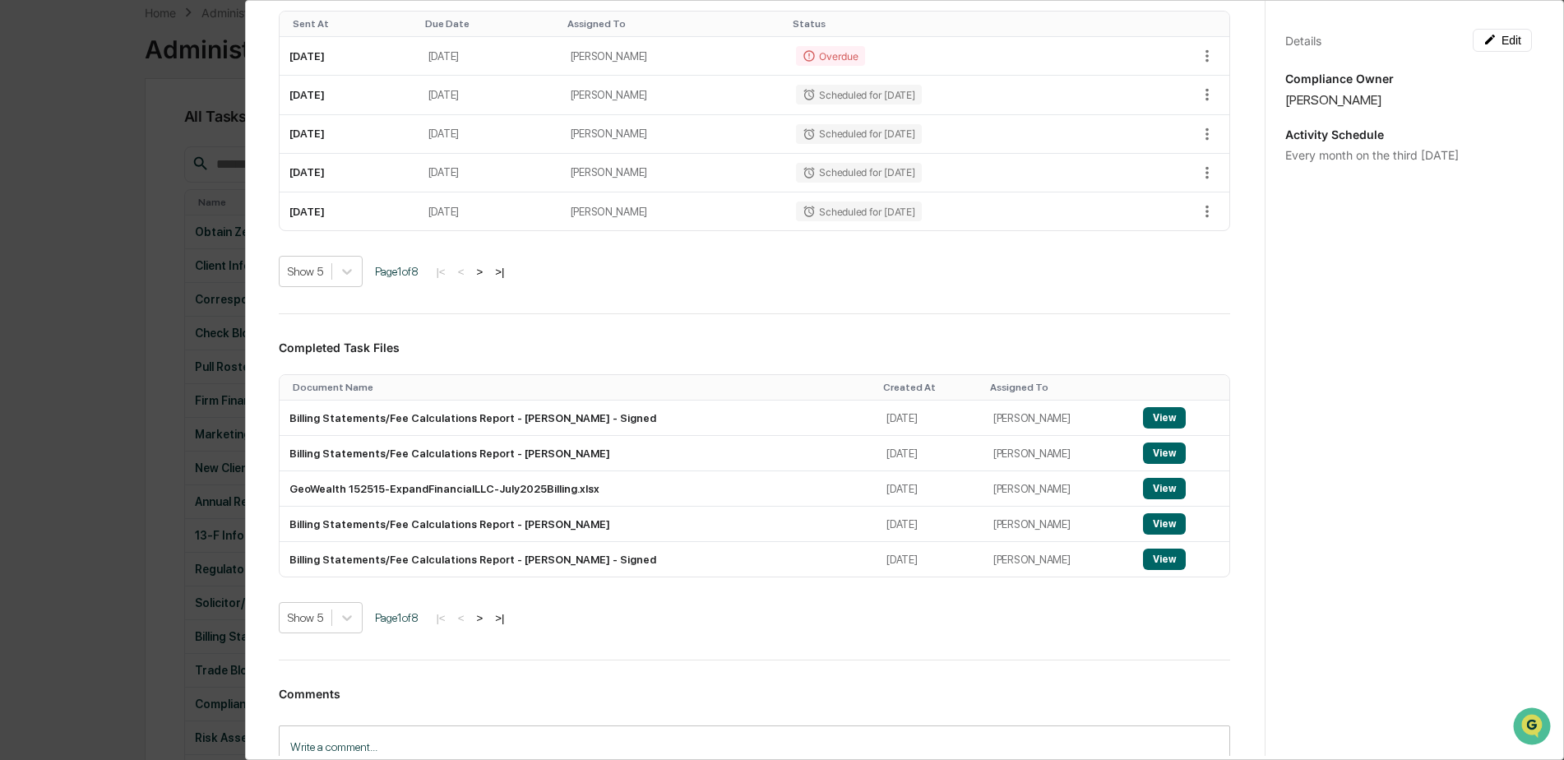
click at [487, 619] on button ">" at bounding box center [479, 618] width 16 height 14
click at [488, 620] on button ">" at bounding box center [481, 618] width 16 height 14
click at [488, 620] on button ">" at bounding box center [482, 618] width 16 height 14
click at [488, 620] on button ">" at bounding box center [481, 618] width 16 height 14
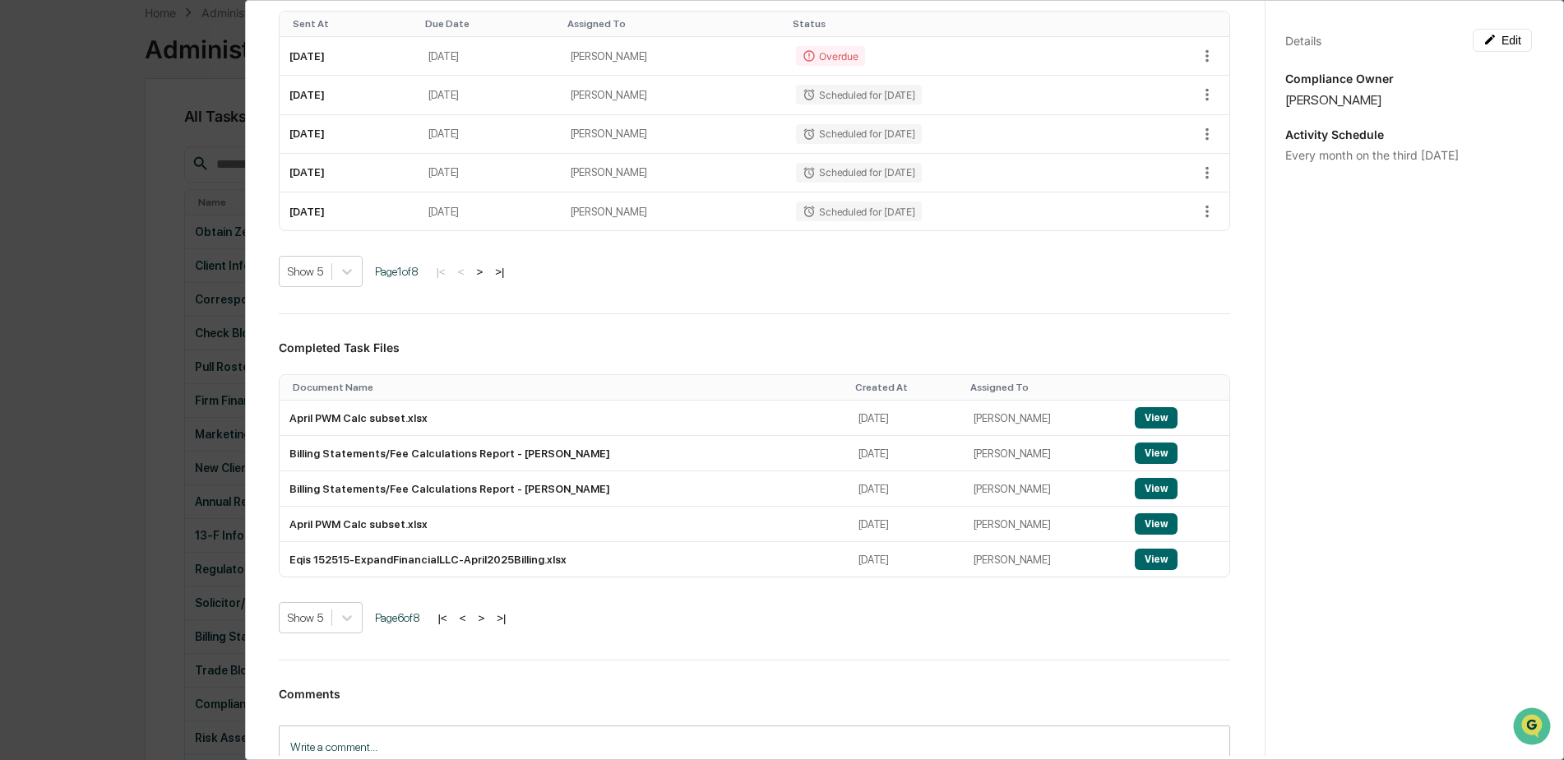
click at [488, 620] on button ">" at bounding box center [481, 618] width 16 height 14
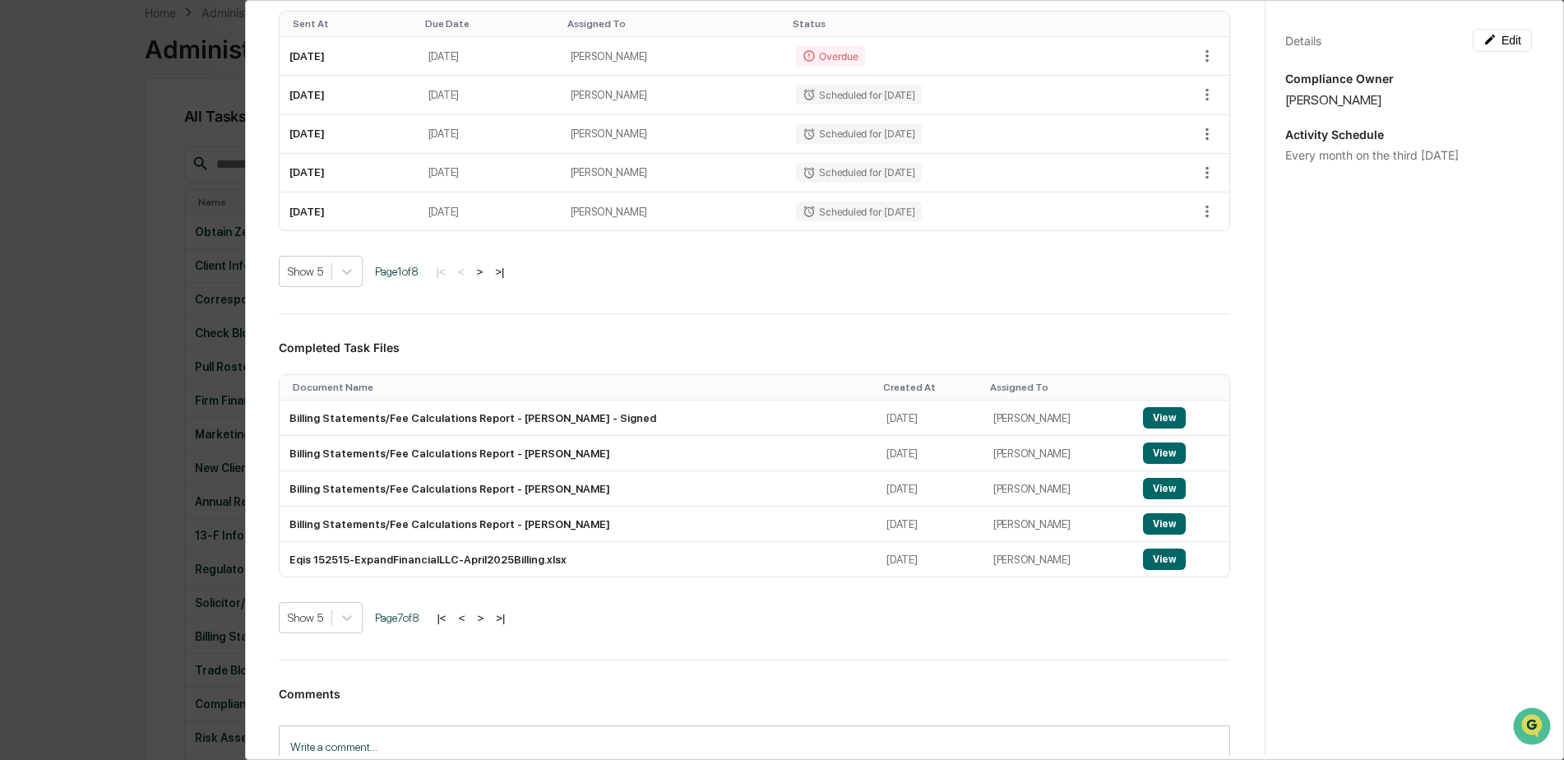
click at [488, 620] on button ">" at bounding box center [480, 618] width 16 height 14
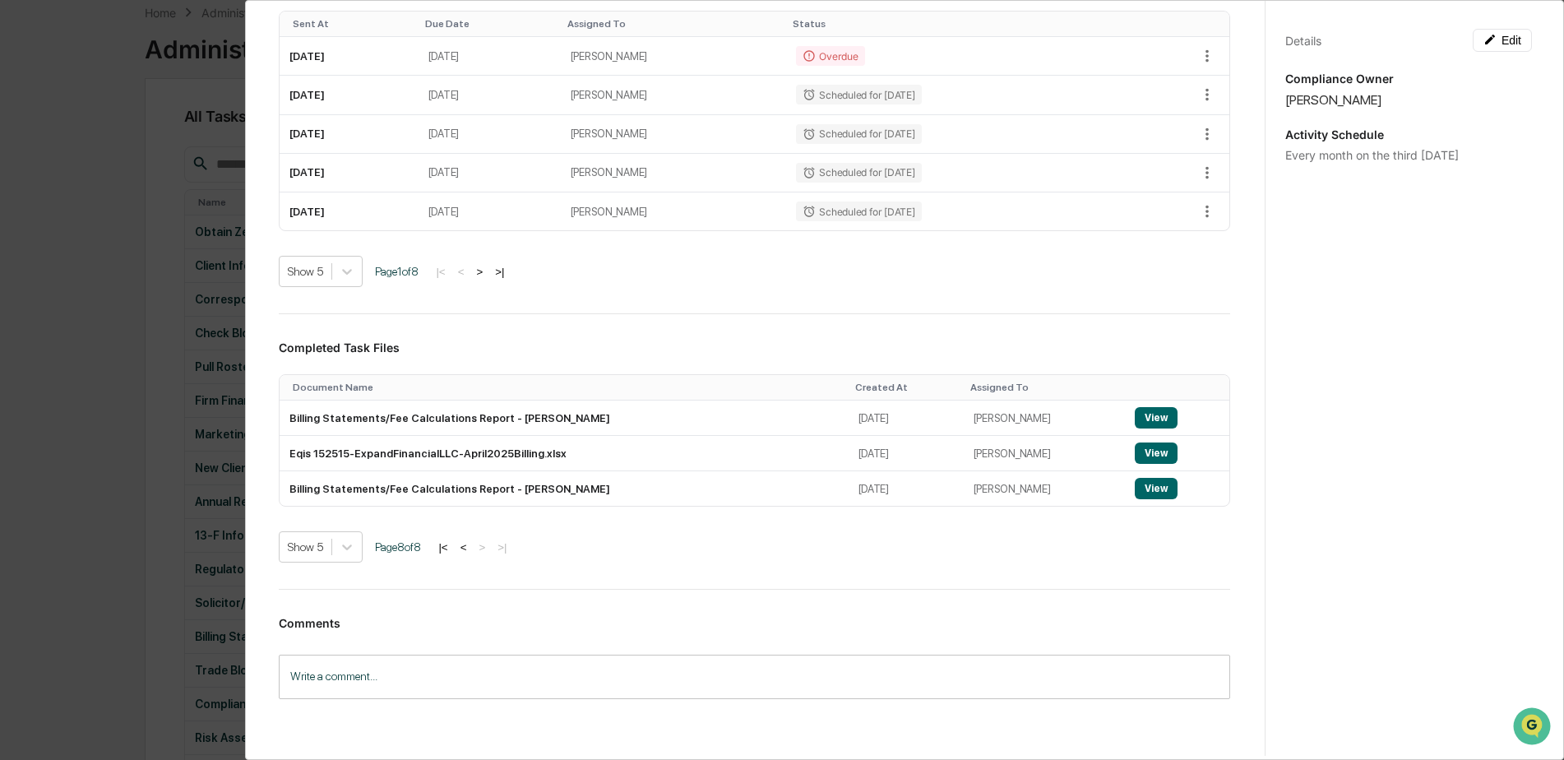
click at [469, 547] on button "<" at bounding box center [463, 547] width 16 height 14
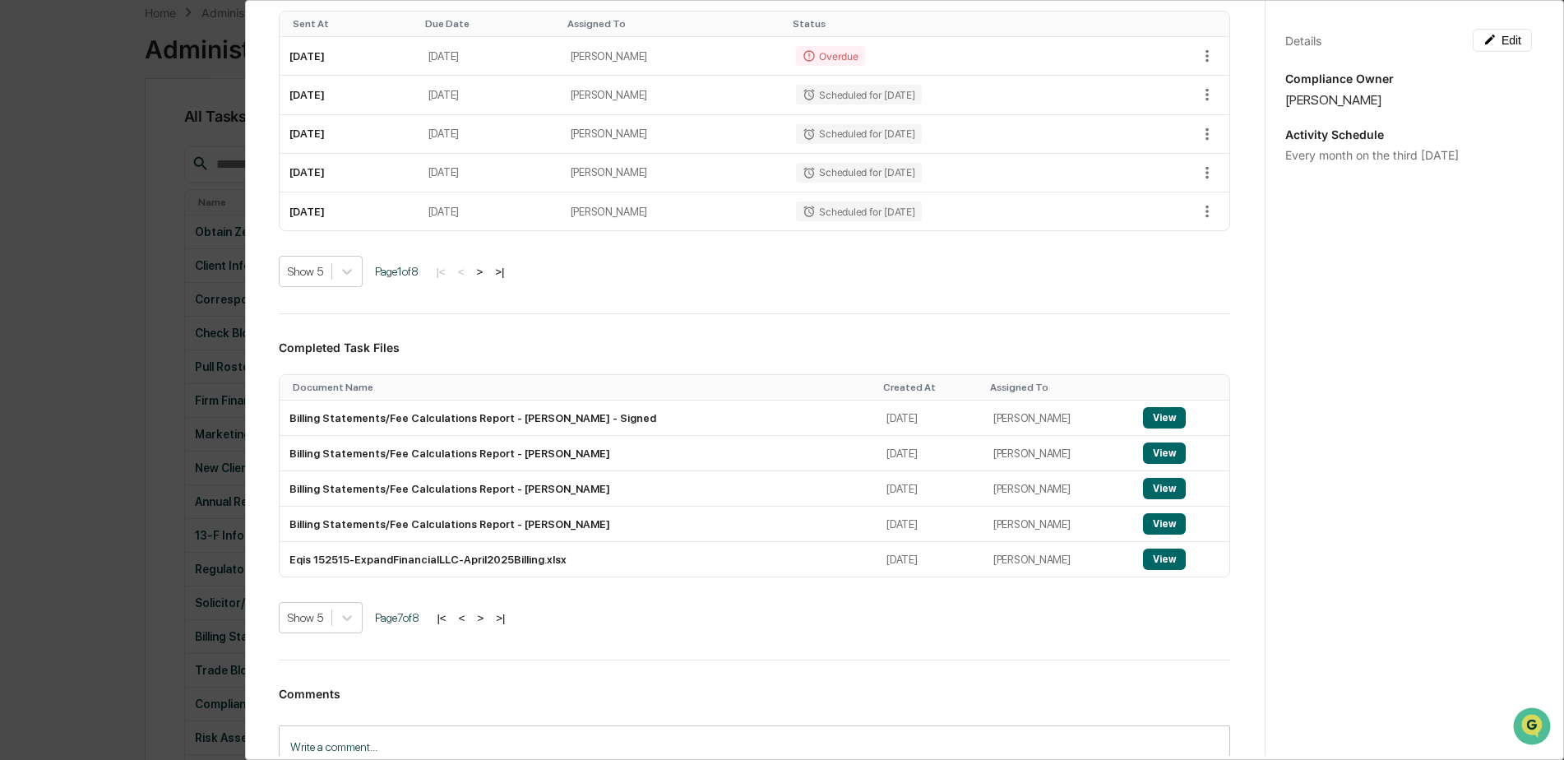
click at [469, 547] on td "Eqis 152515-ExpandFinancialLLC-April2025Billing.xlsx" at bounding box center [578, 559] width 597 height 35
click at [470, 618] on button "<" at bounding box center [462, 618] width 16 height 14
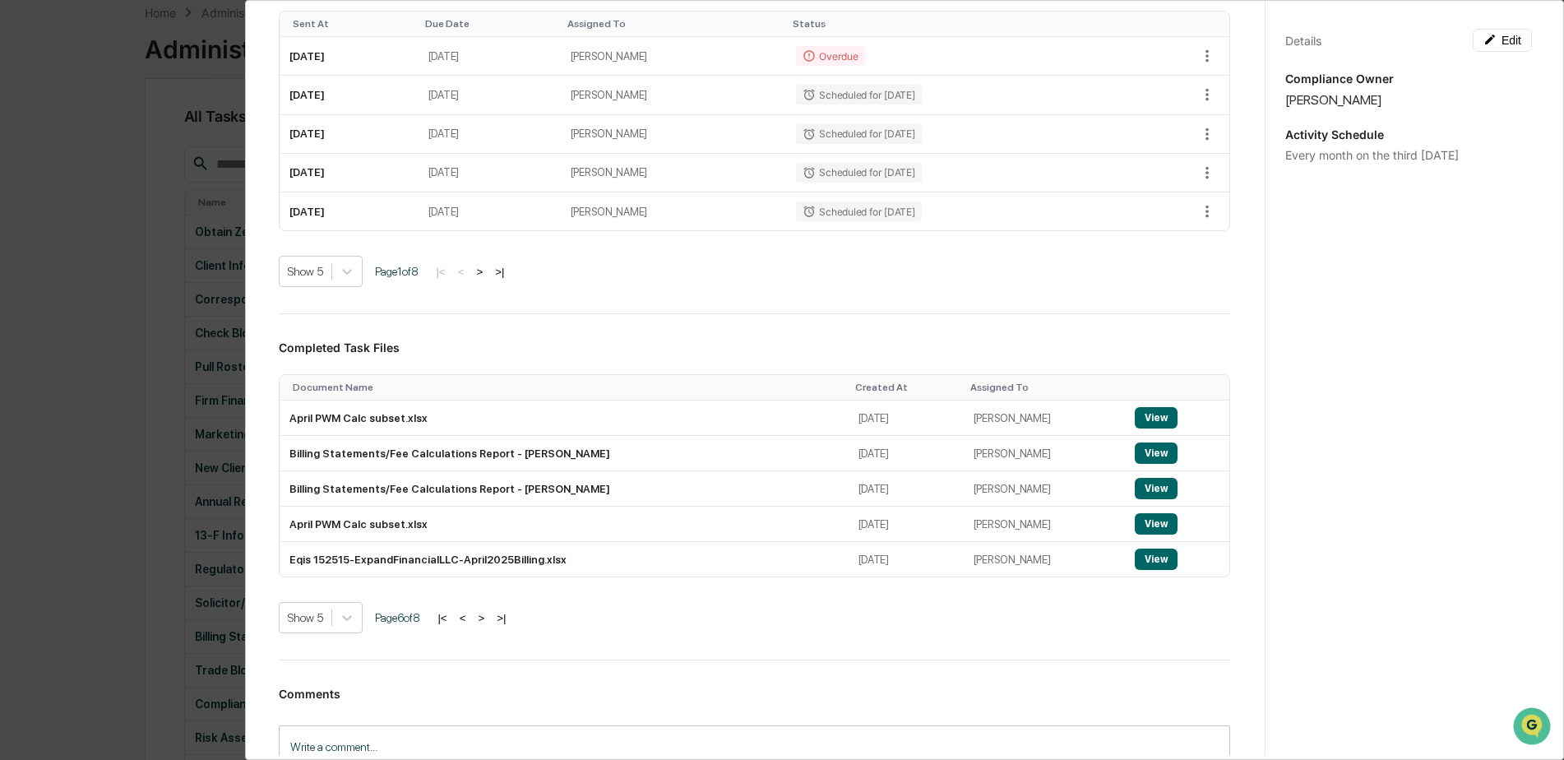
click at [469, 620] on button "<" at bounding box center [463, 618] width 16 height 14
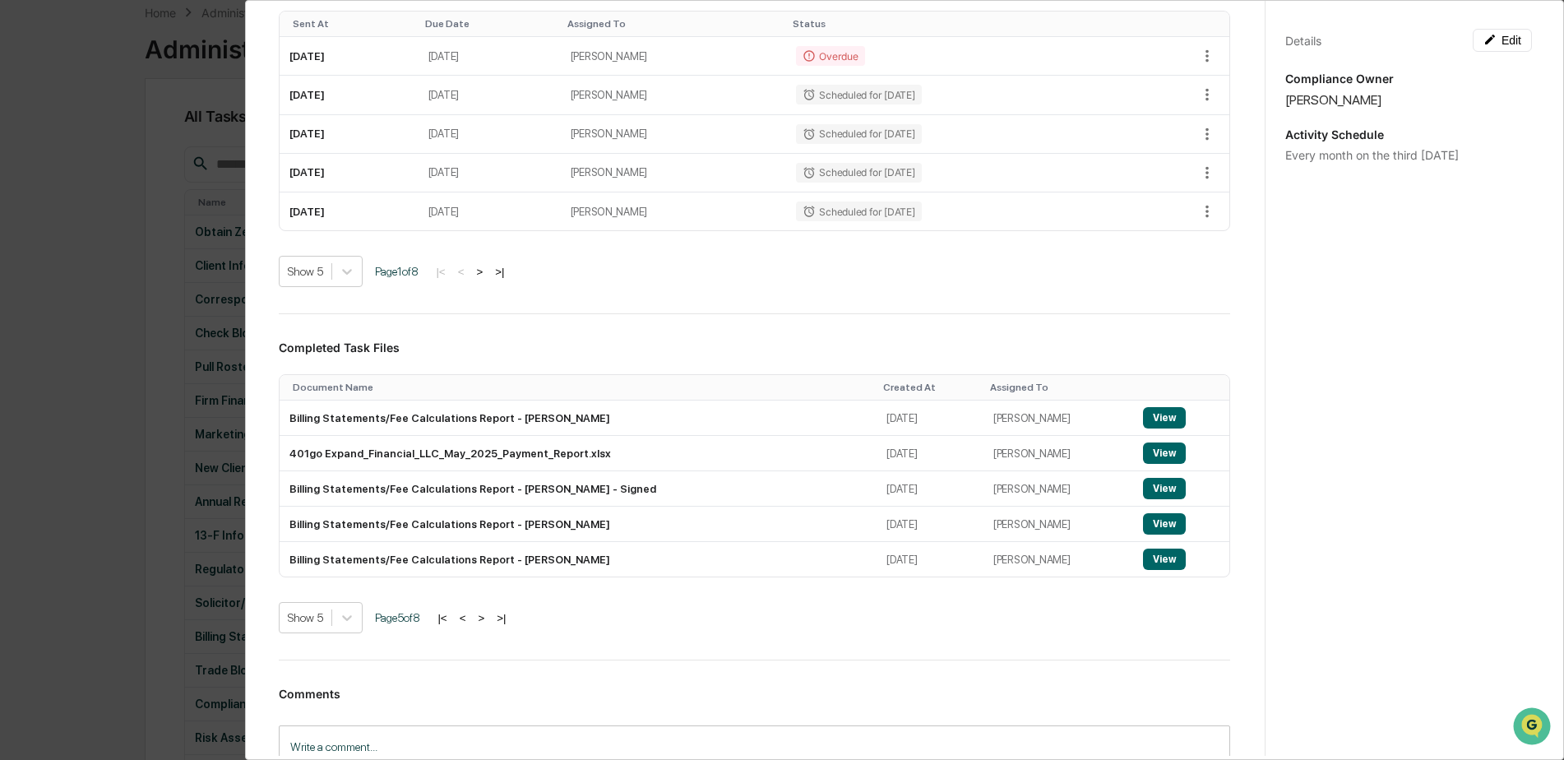
click at [469, 620] on button "<" at bounding box center [463, 618] width 16 height 14
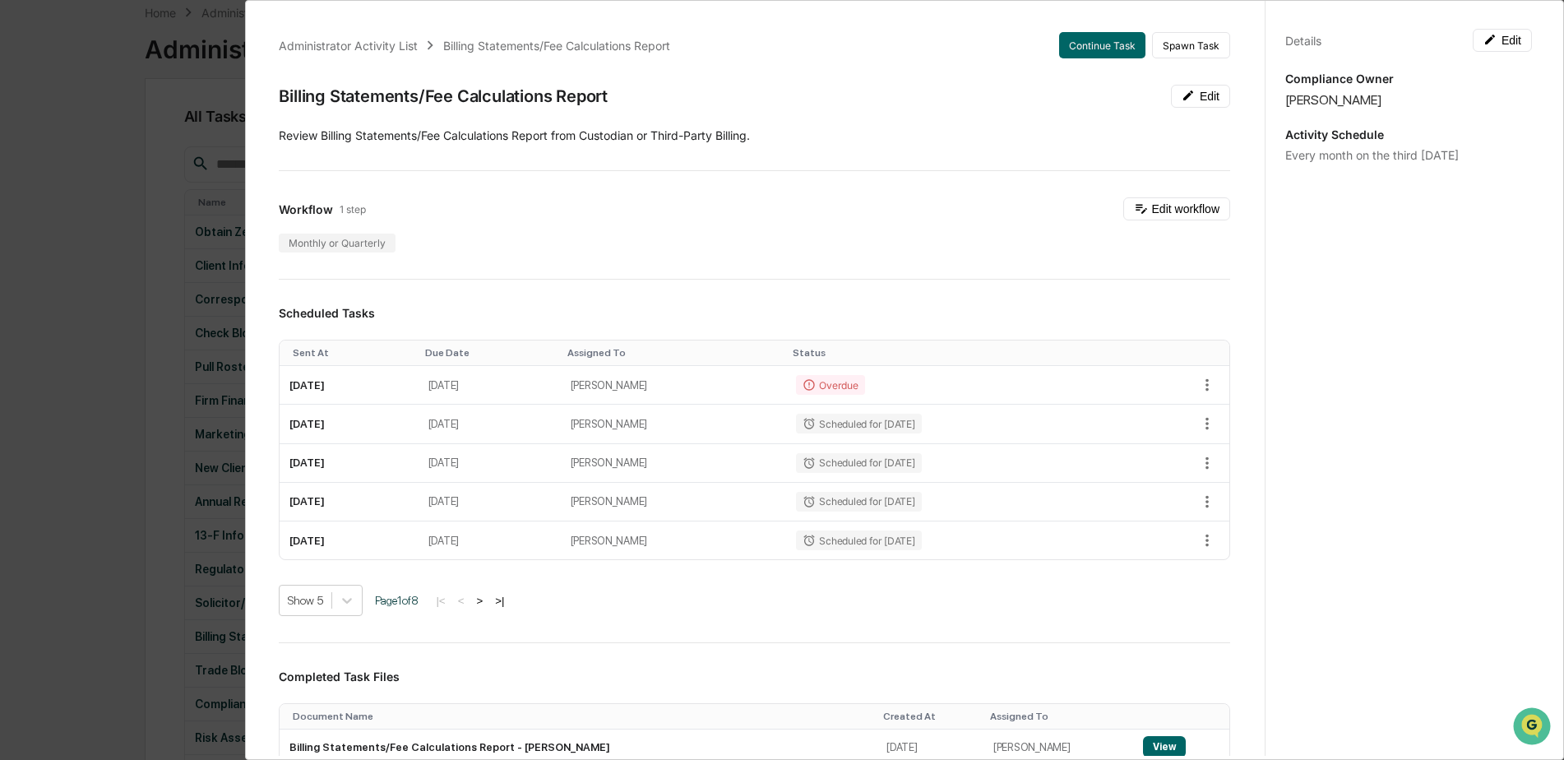
click at [178, 81] on div "Administrator Activity List Billing Statements/Fee Calculations Report Continue…" at bounding box center [782, 380] width 1564 height 760
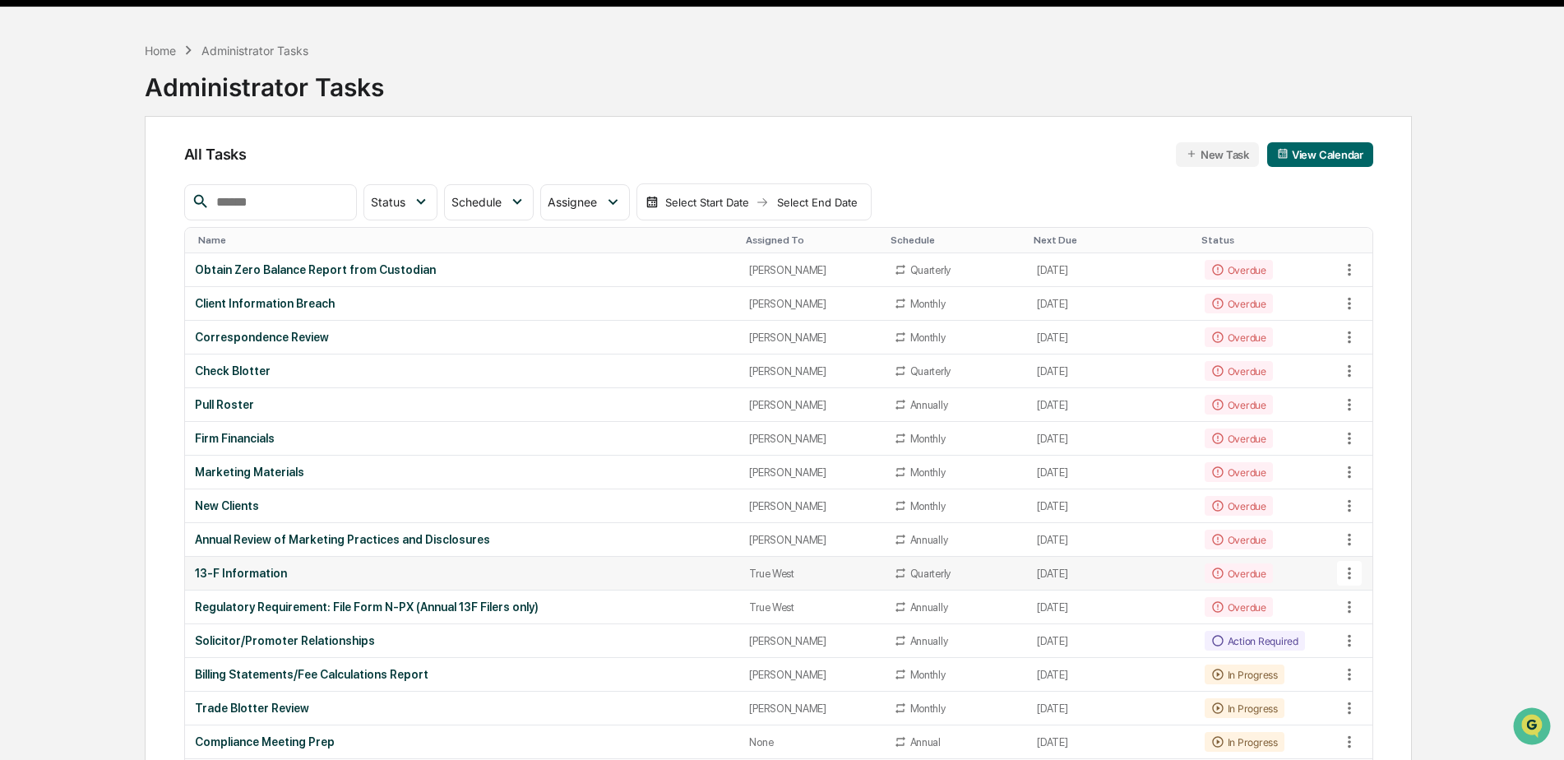
scroll to position [164, 0]
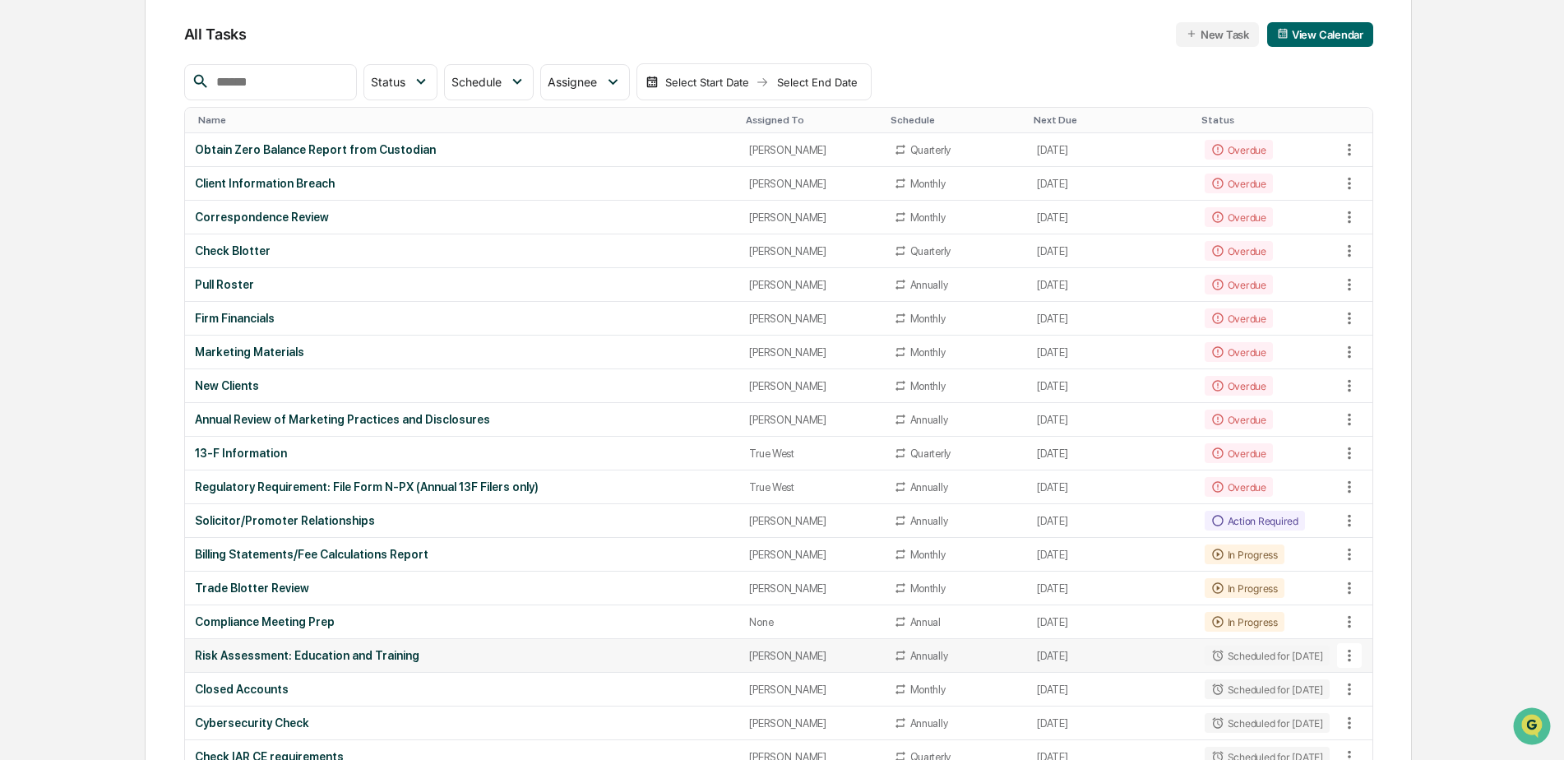
click at [273, 657] on div "Risk Assessment: Education and Training" at bounding box center [462, 655] width 535 height 13
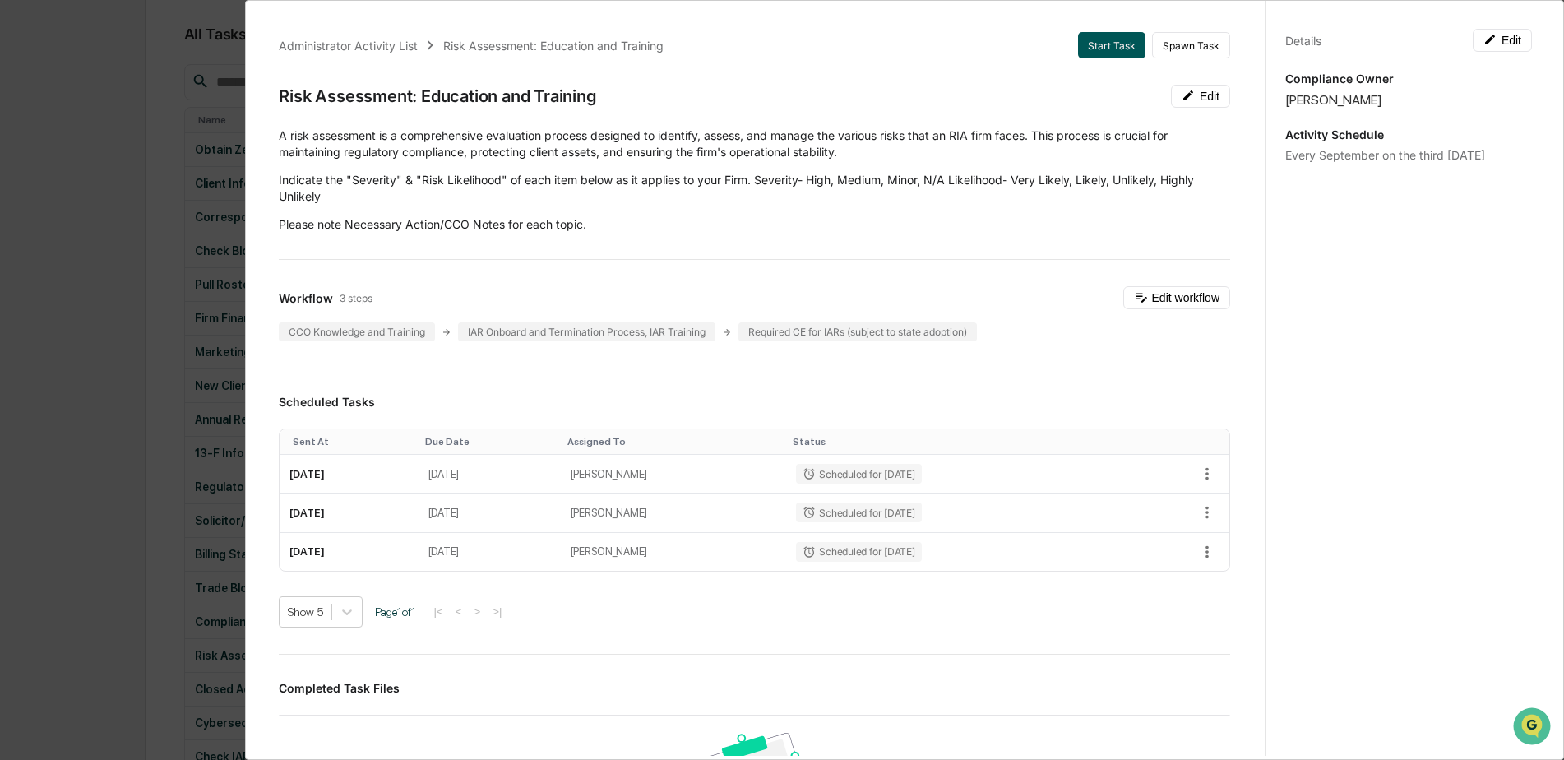
click at [1088, 44] on button "Start Task" at bounding box center [1111, 45] width 67 height 26
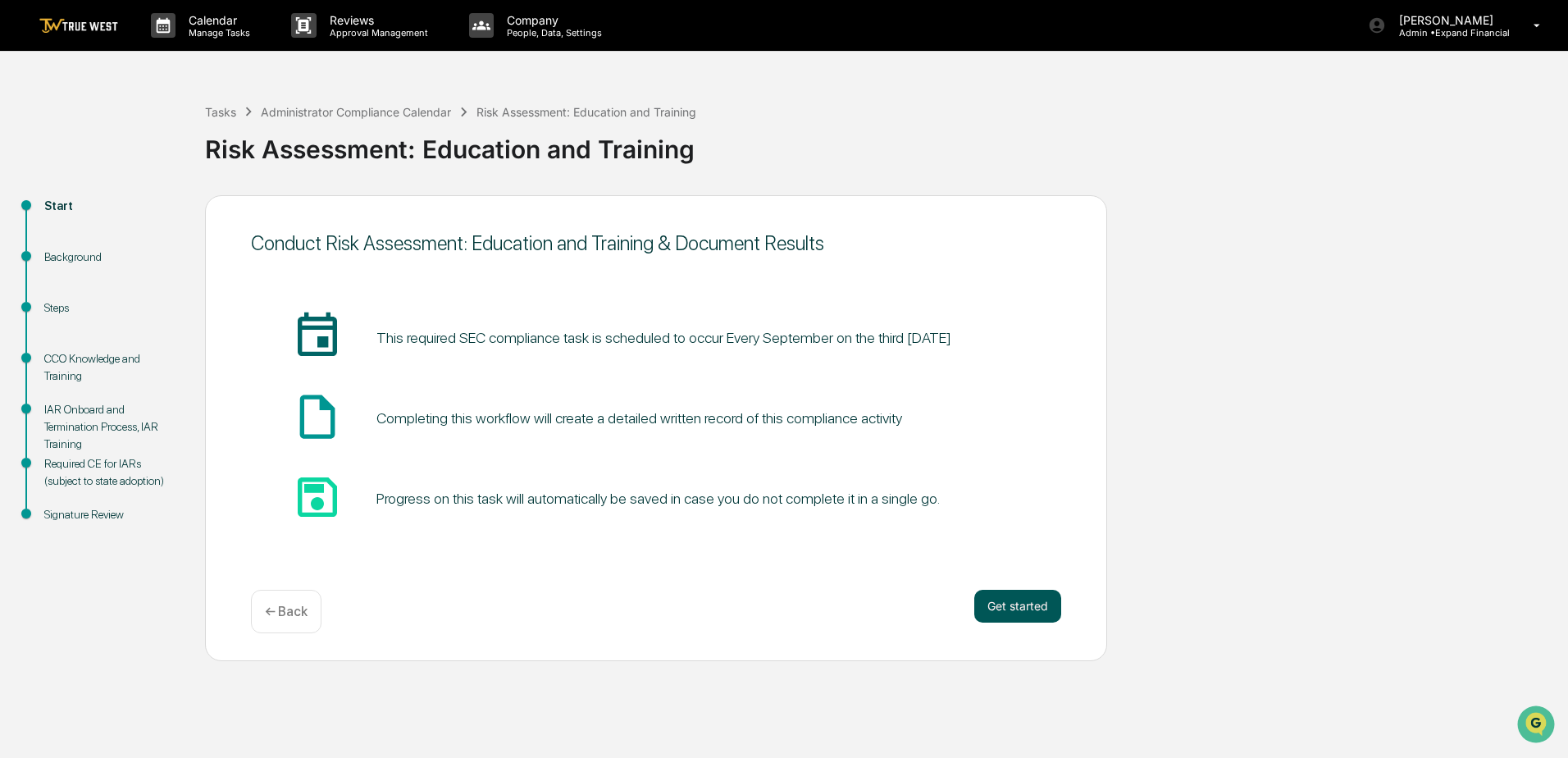
click at [1006, 598] on button "Get started" at bounding box center [1017, 605] width 87 height 33
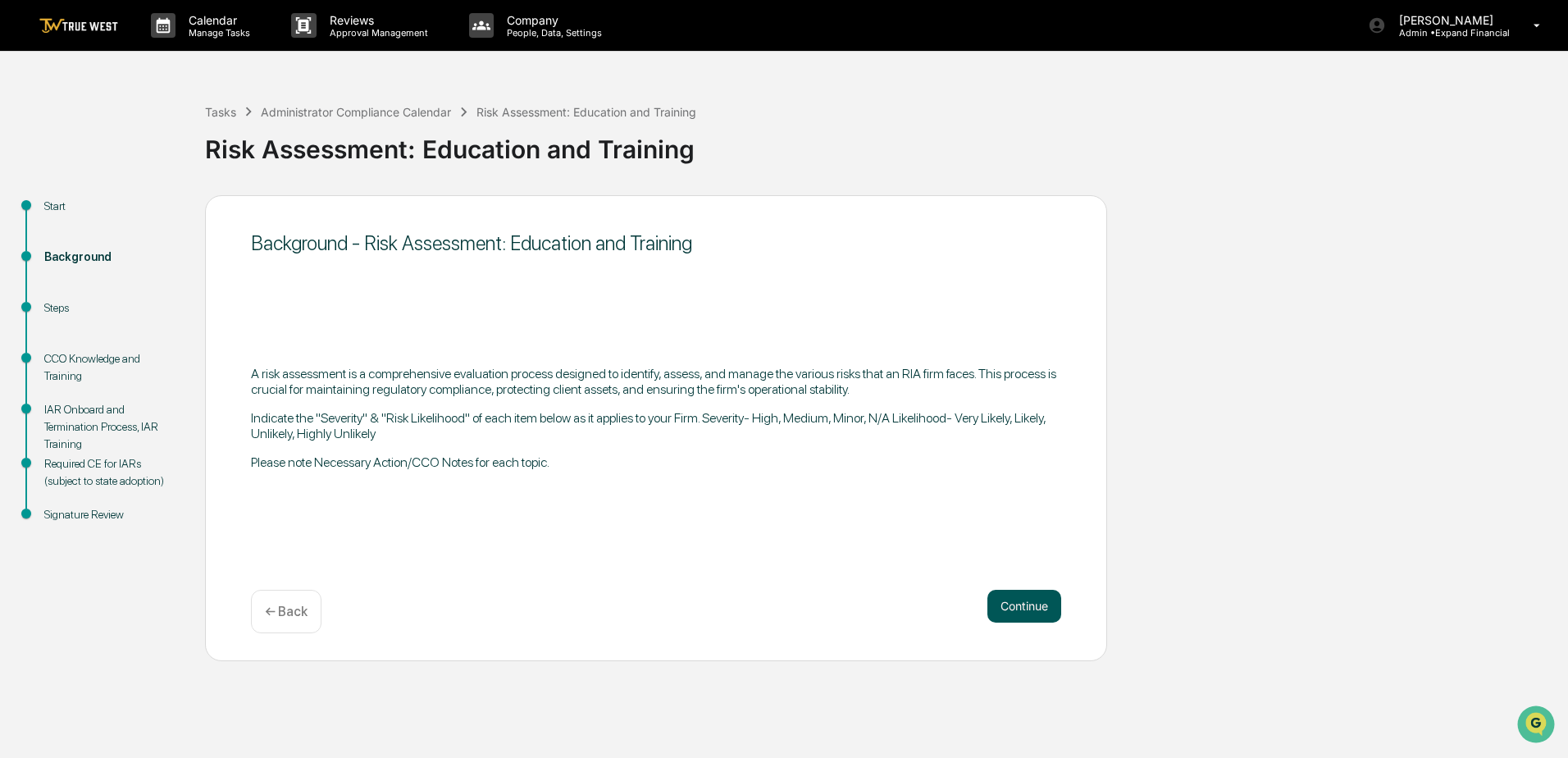
click at [1009, 602] on button "Continue" at bounding box center [1024, 605] width 74 height 33
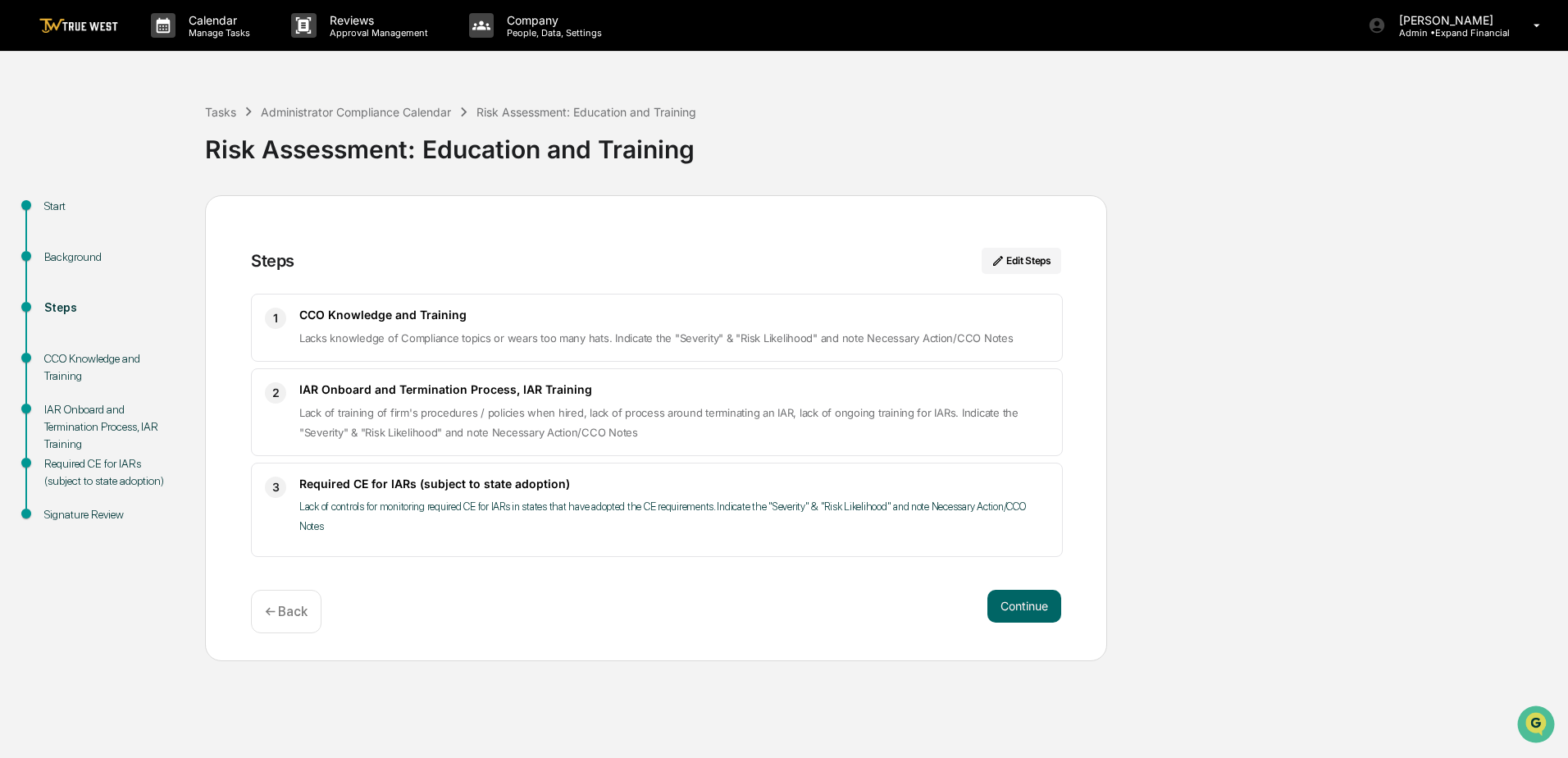
click at [1009, 602] on button "Continue" at bounding box center [1024, 605] width 74 height 33
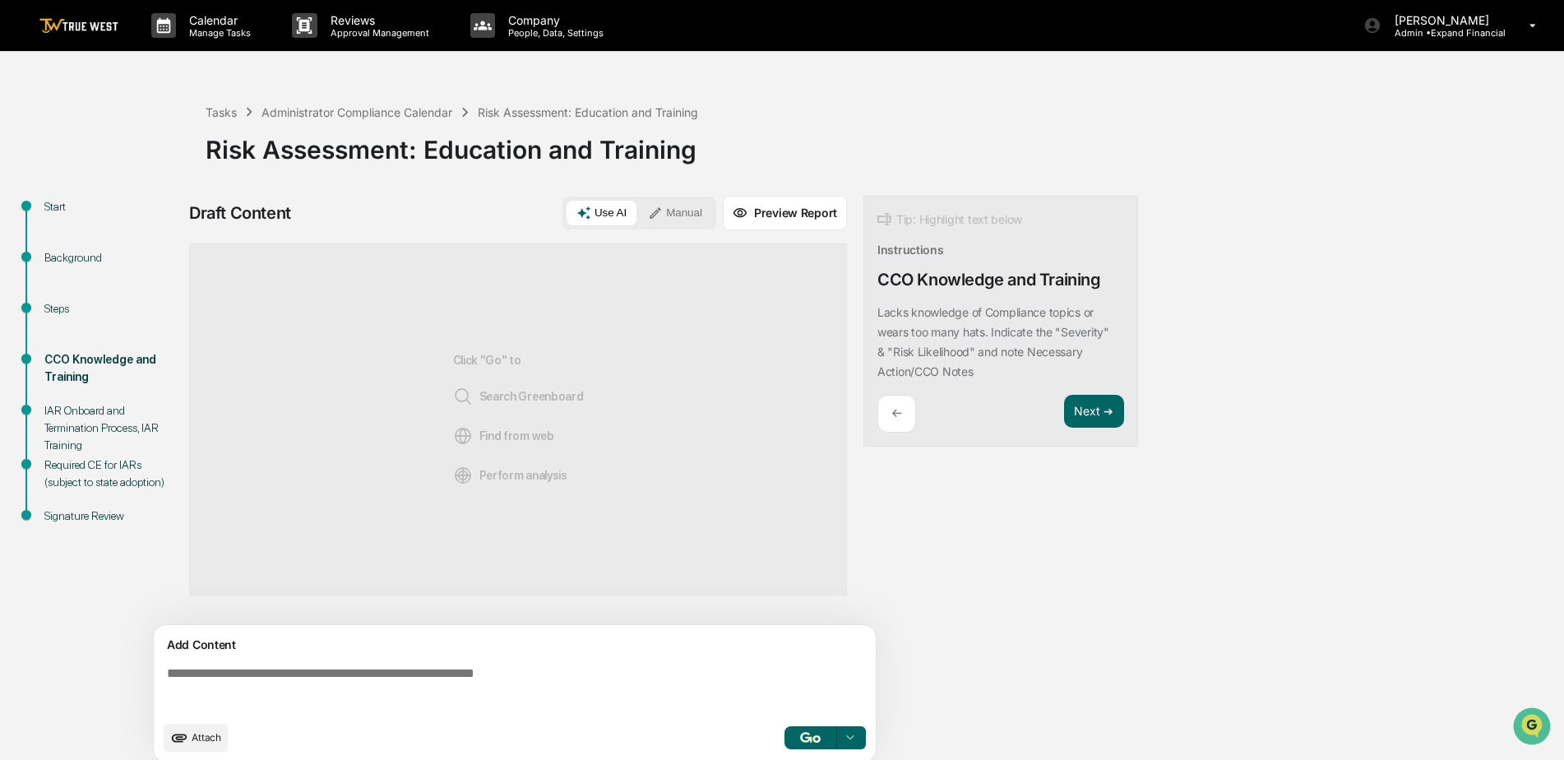
click at [683, 212] on button "Manual" at bounding box center [675, 213] width 74 height 25
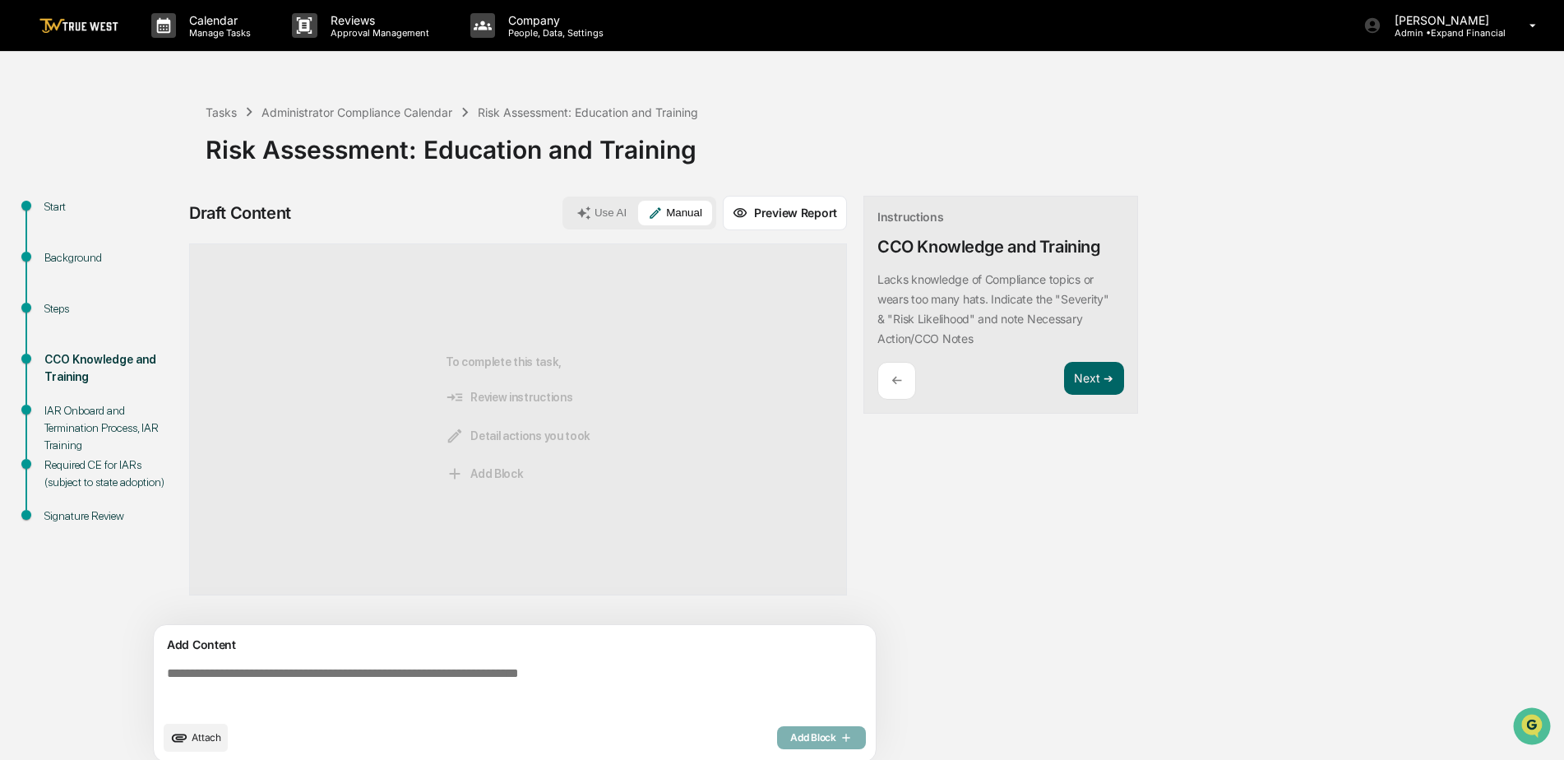
click at [365, 686] on textarea at bounding box center [517, 688] width 715 height 59
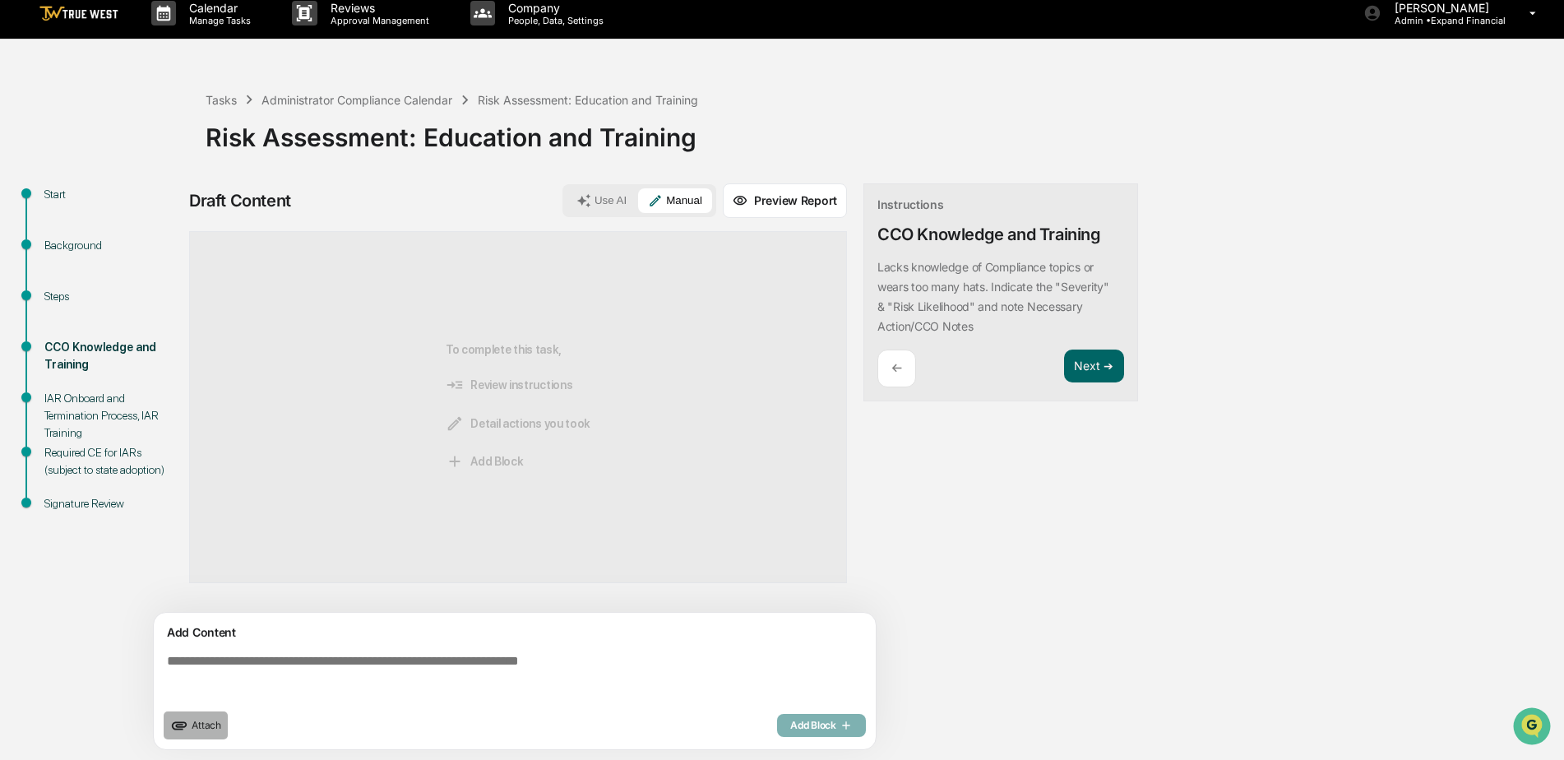
click at [192, 723] on span "Attach" at bounding box center [207, 724] width 30 height 12
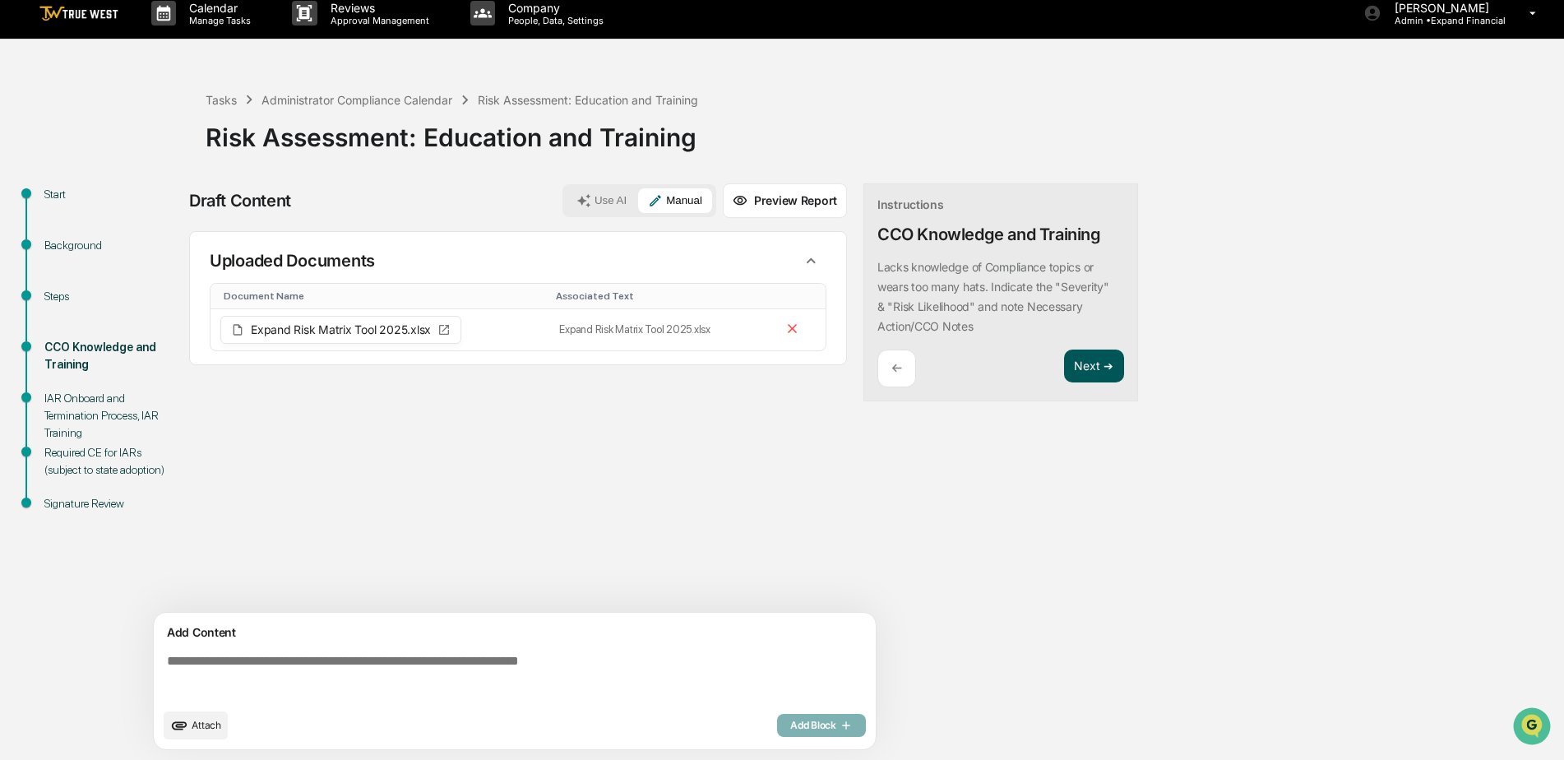
click at [1088, 370] on button "Next ➔" at bounding box center [1094, 366] width 60 height 34
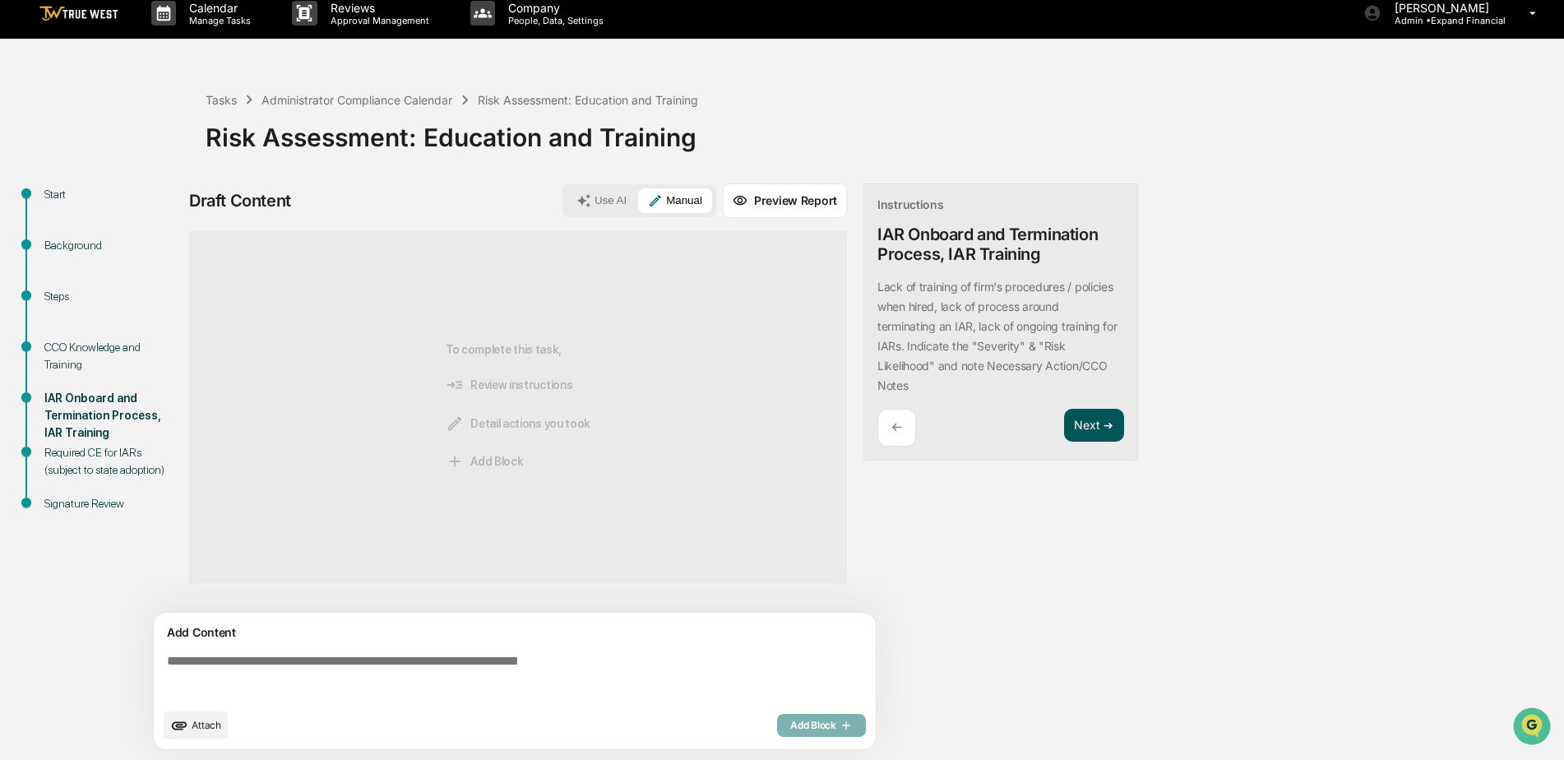
click at [1084, 423] on button "Next ➔" at bounding box center [1094, 426] width 60 height 34
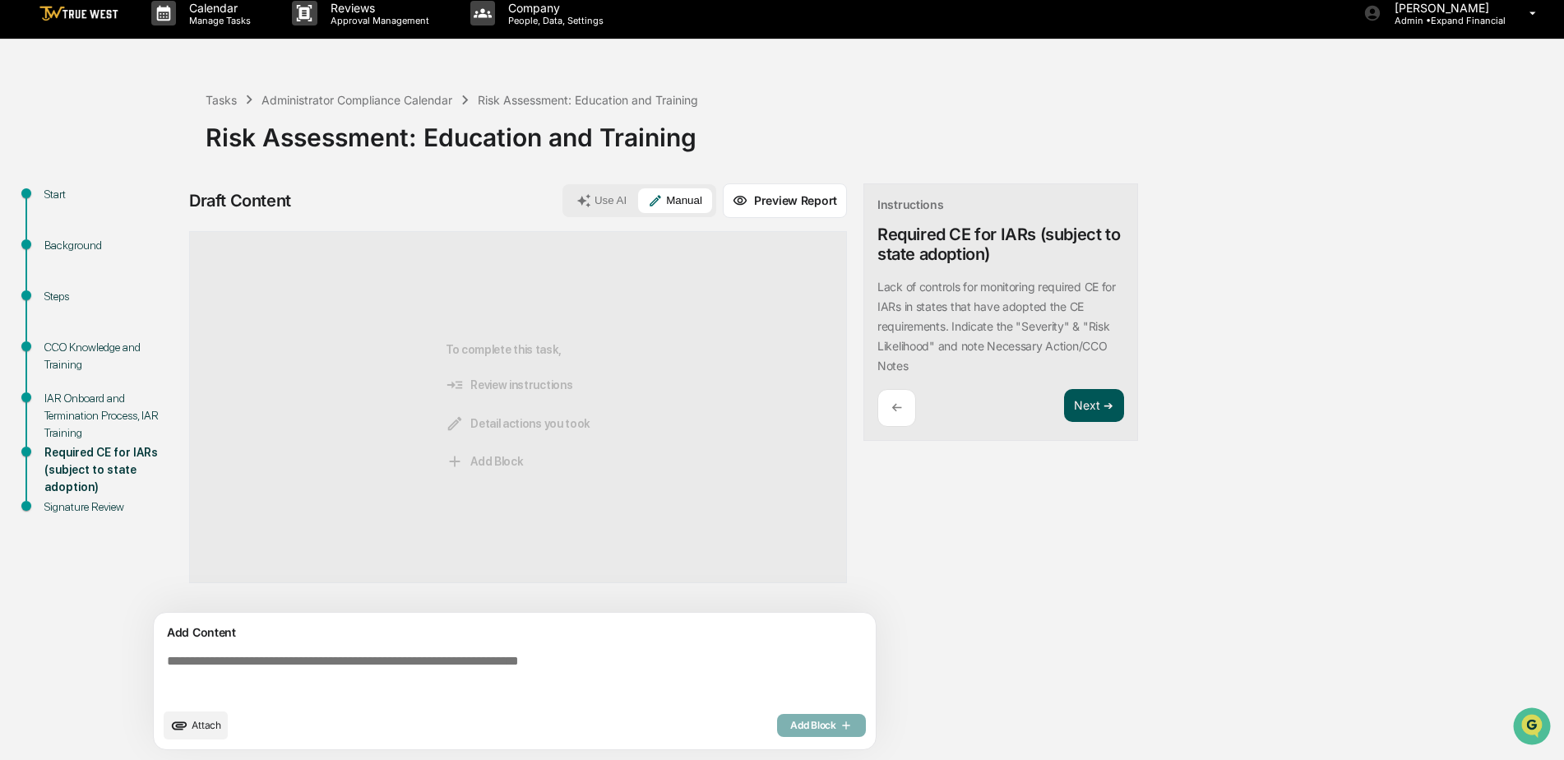
click at [1089, 401] on button "Next ➔" at bounding box center [1094, 406] width 60 height 34
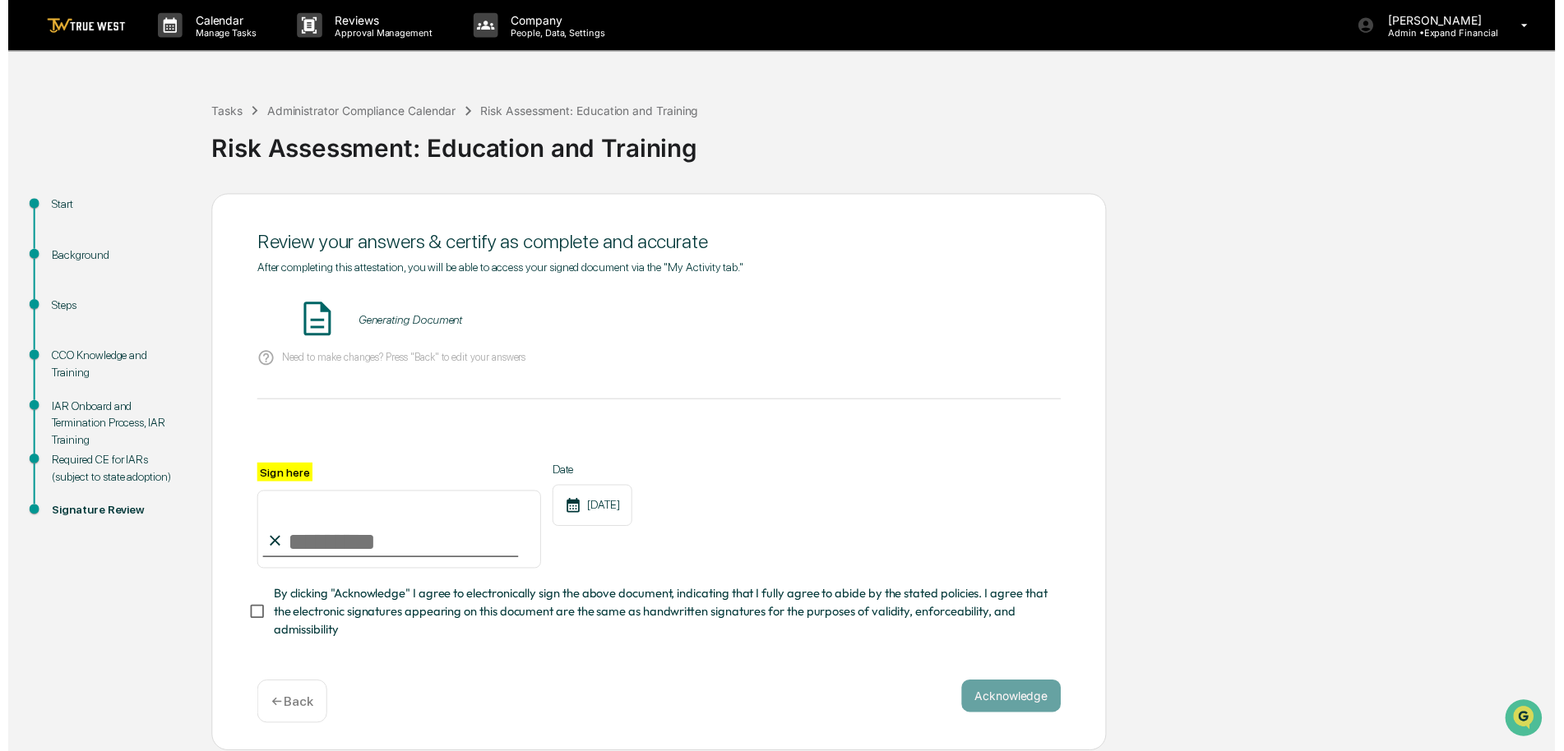
scroll to position [4, 0]
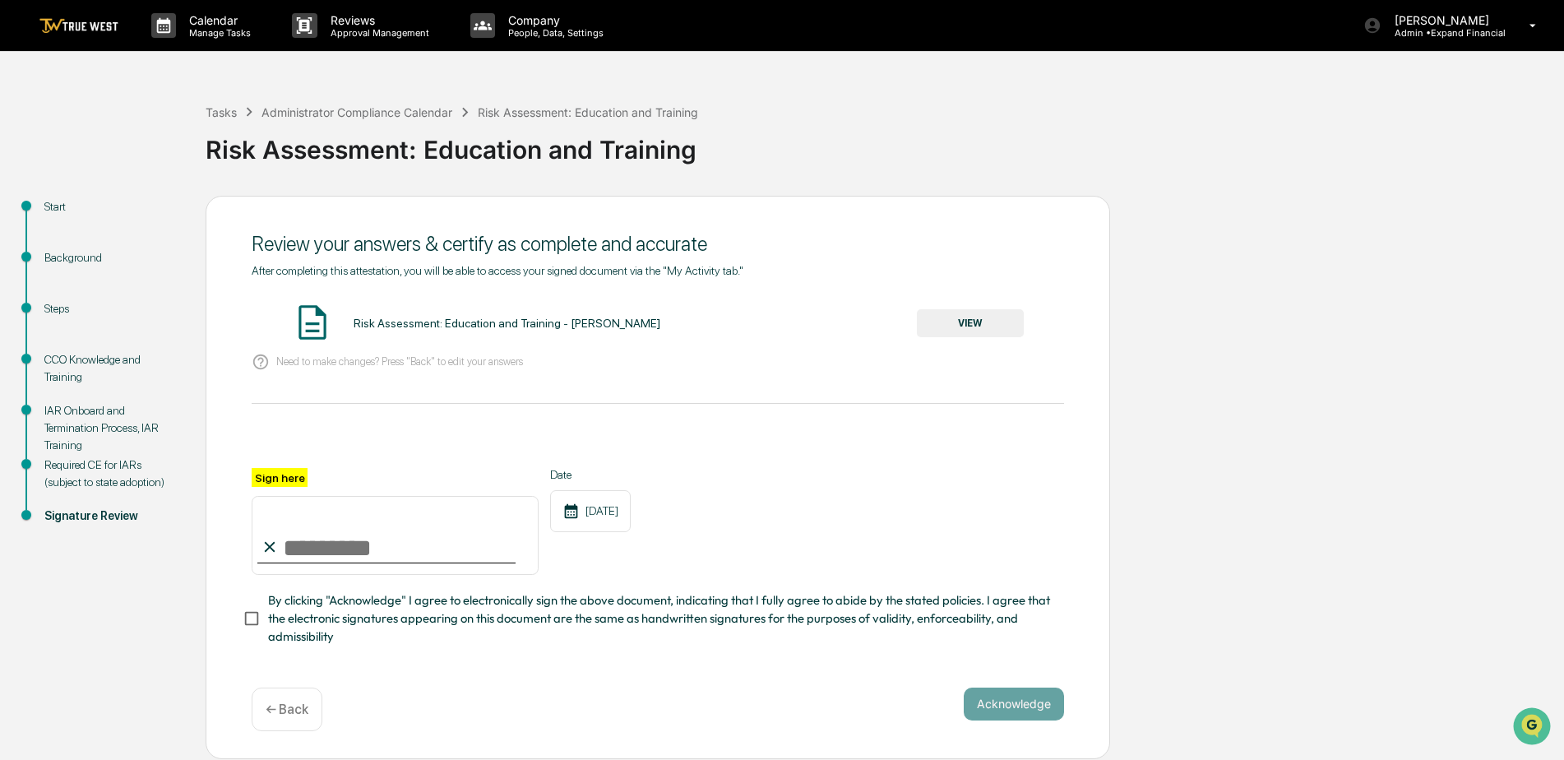
click at [339, 543] on input "Sign here" at bounding box center [395, 535] width 287 height 79
type input "**********"
click at [972, 320] on button "VIEW" at bounding box center [970, 323] width 107 height 28
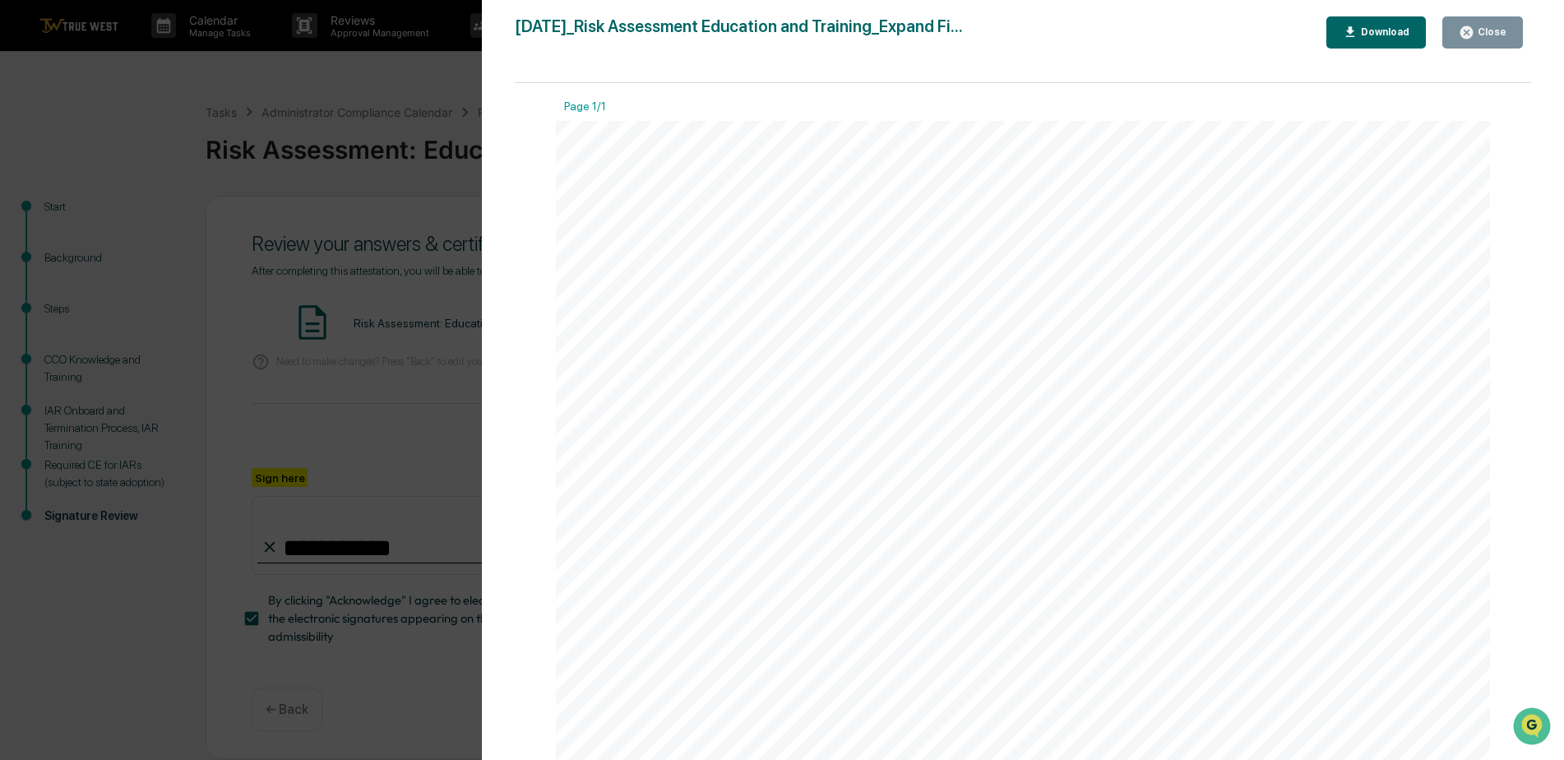
click at [1484, 34] on div "Close" at bounding box center [1490, 32] width 32 height 12
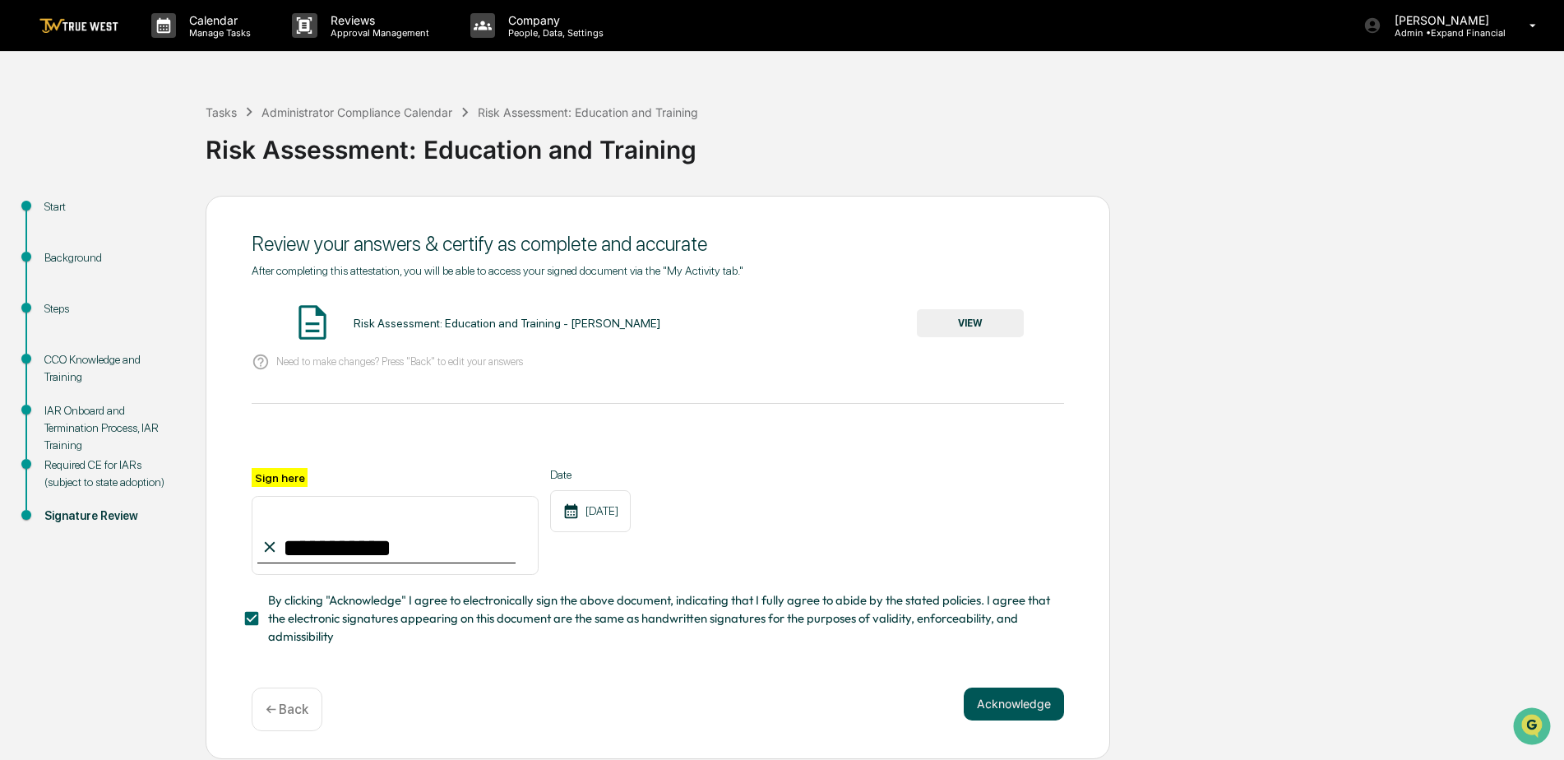
click at [1028, 695] on button "Acknowledge" at bounding box center [1013, 703] width 100 height 33
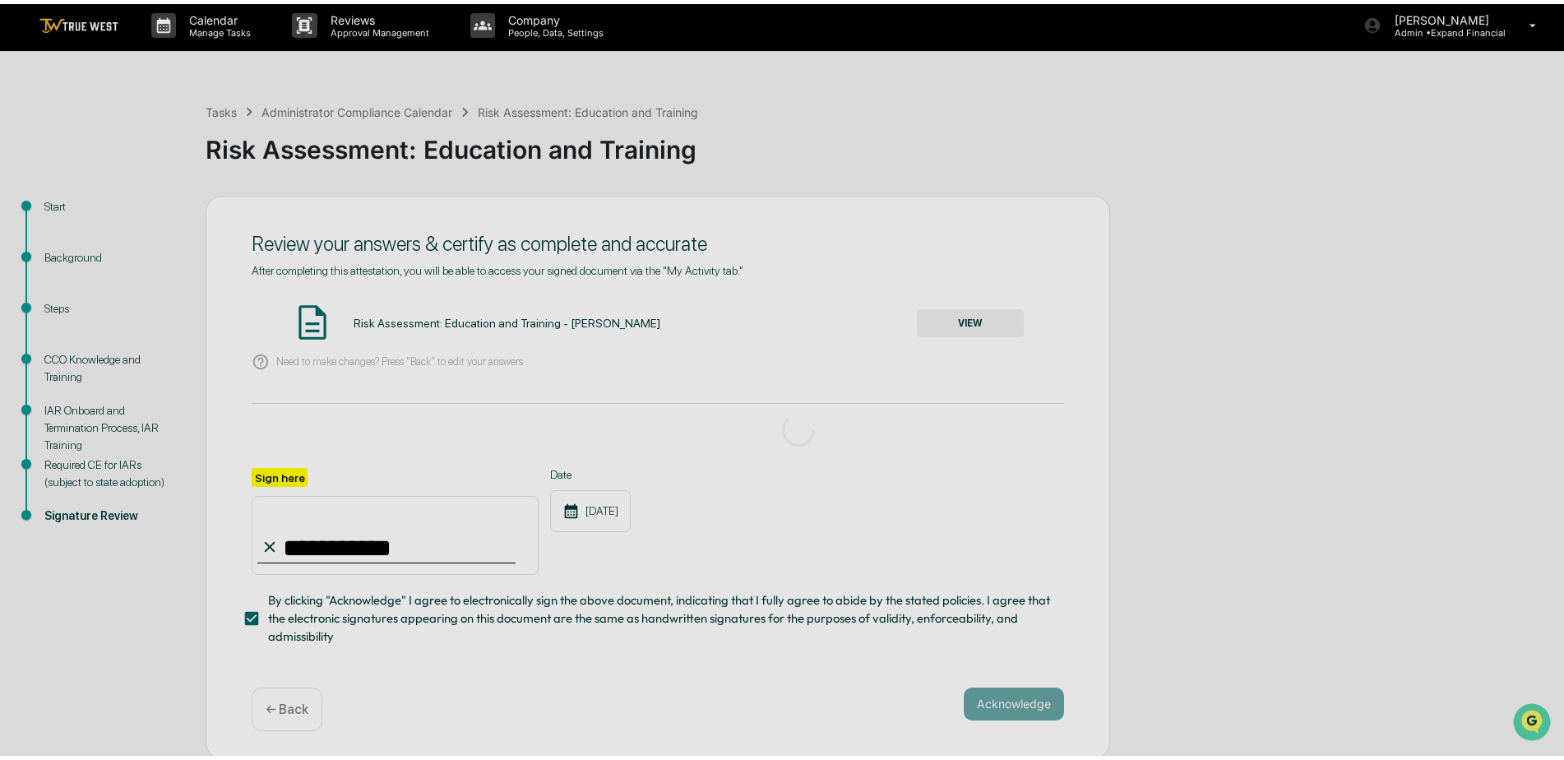
scroll to position [0, 0]
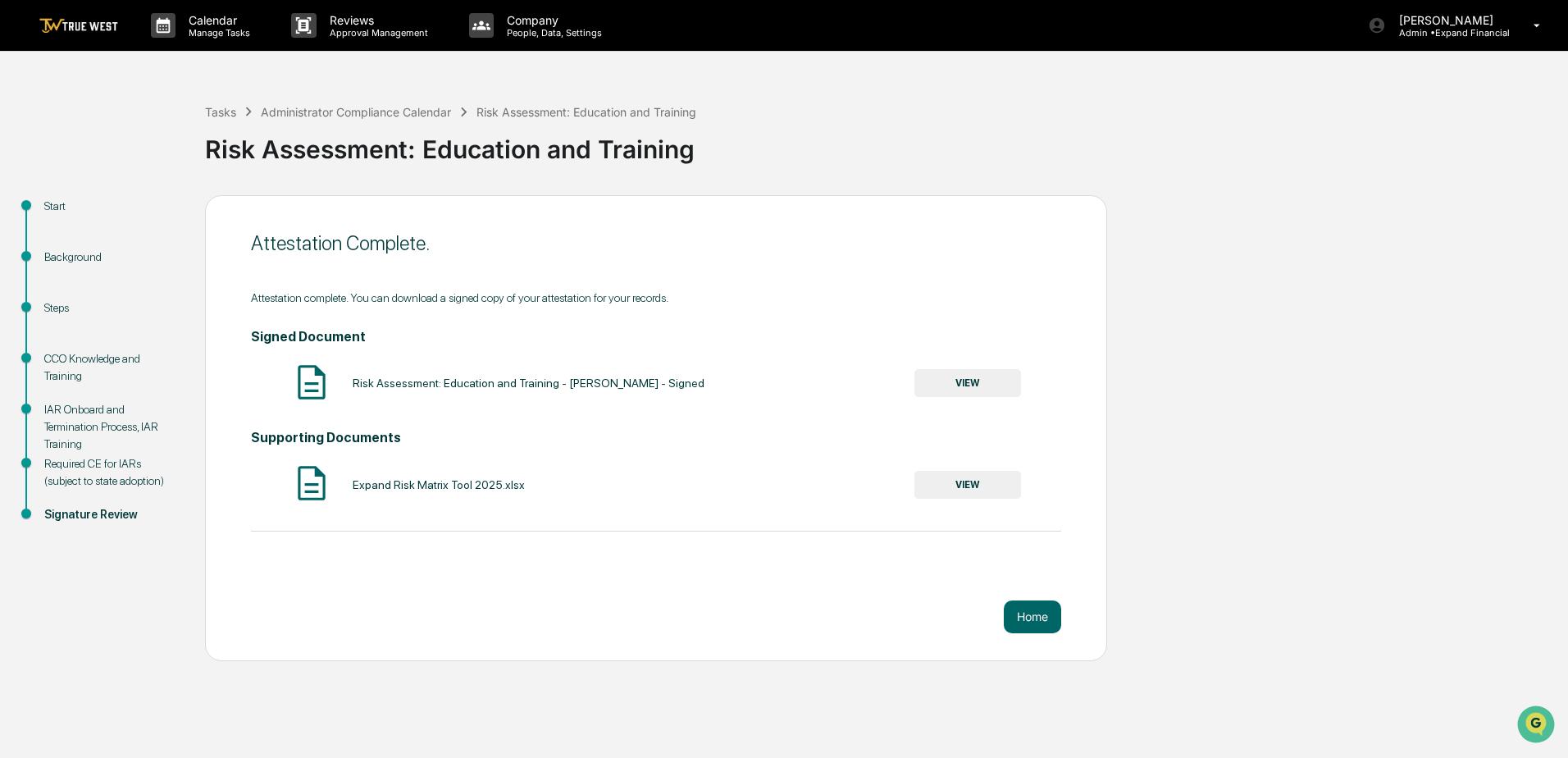
click at [1011, 585] on div "Attestation Complete. Attestation complete. You can download a signed copy of y…" at bounding box center [656, 428] width 902 height 466
click at [1024, 619] on button "Home" at bounding box center [1032, 616] width 58 height 33
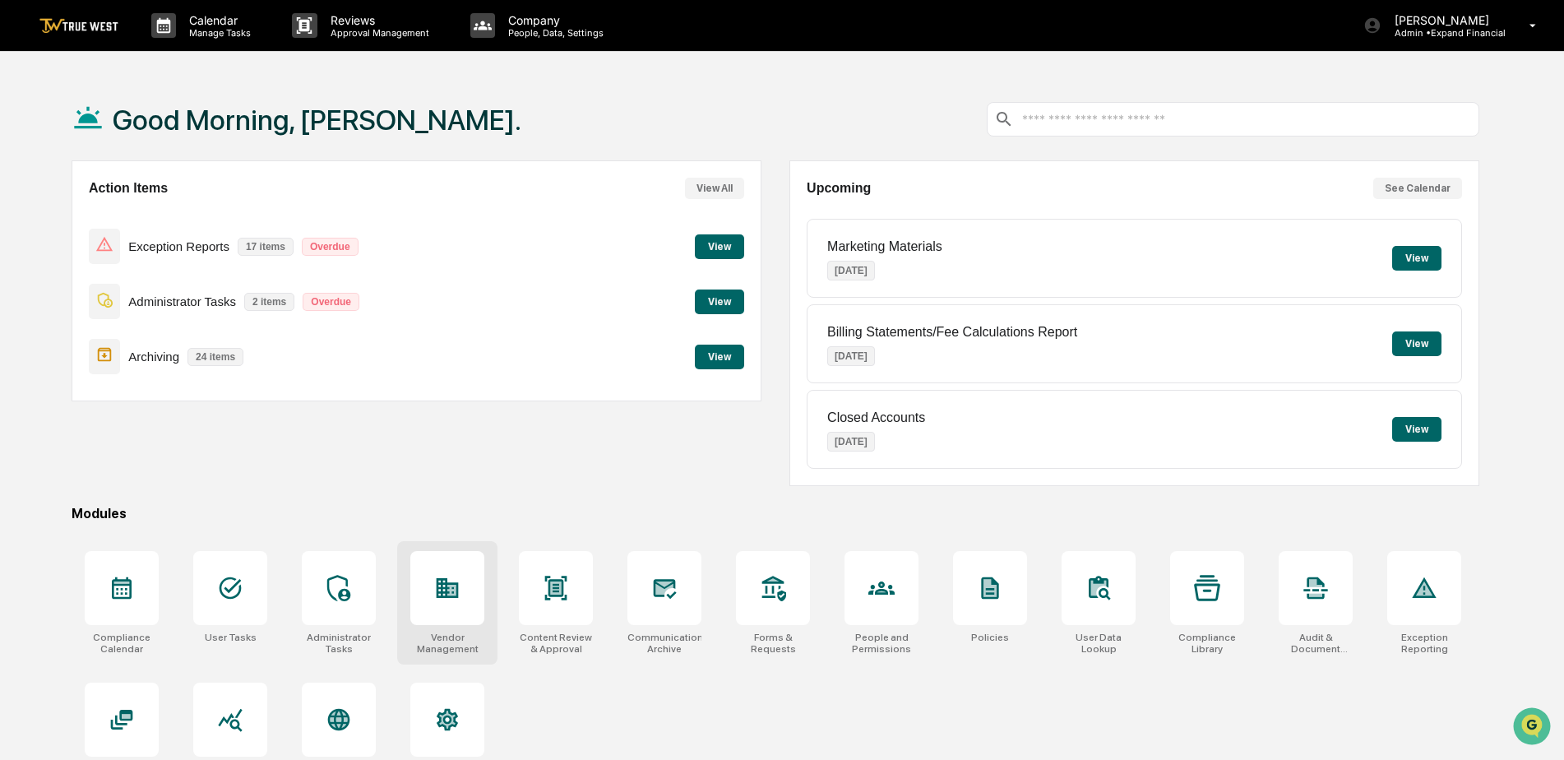
click at [443, 603] on div at bounding box center [447, 588] width 74 height 74
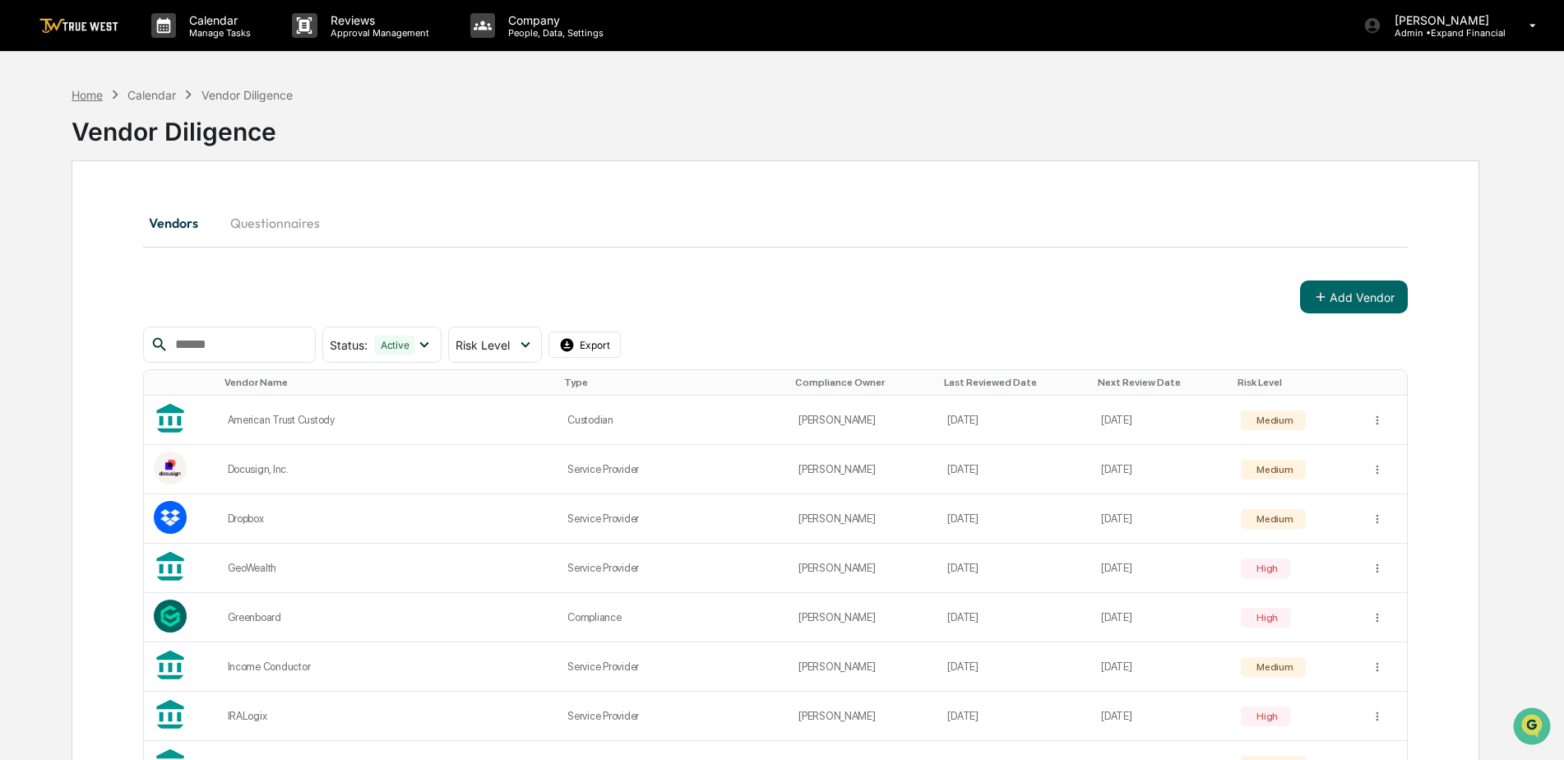
click at [85, 94] on div "Home" at bounding box center [87, 95] width 31 height 14
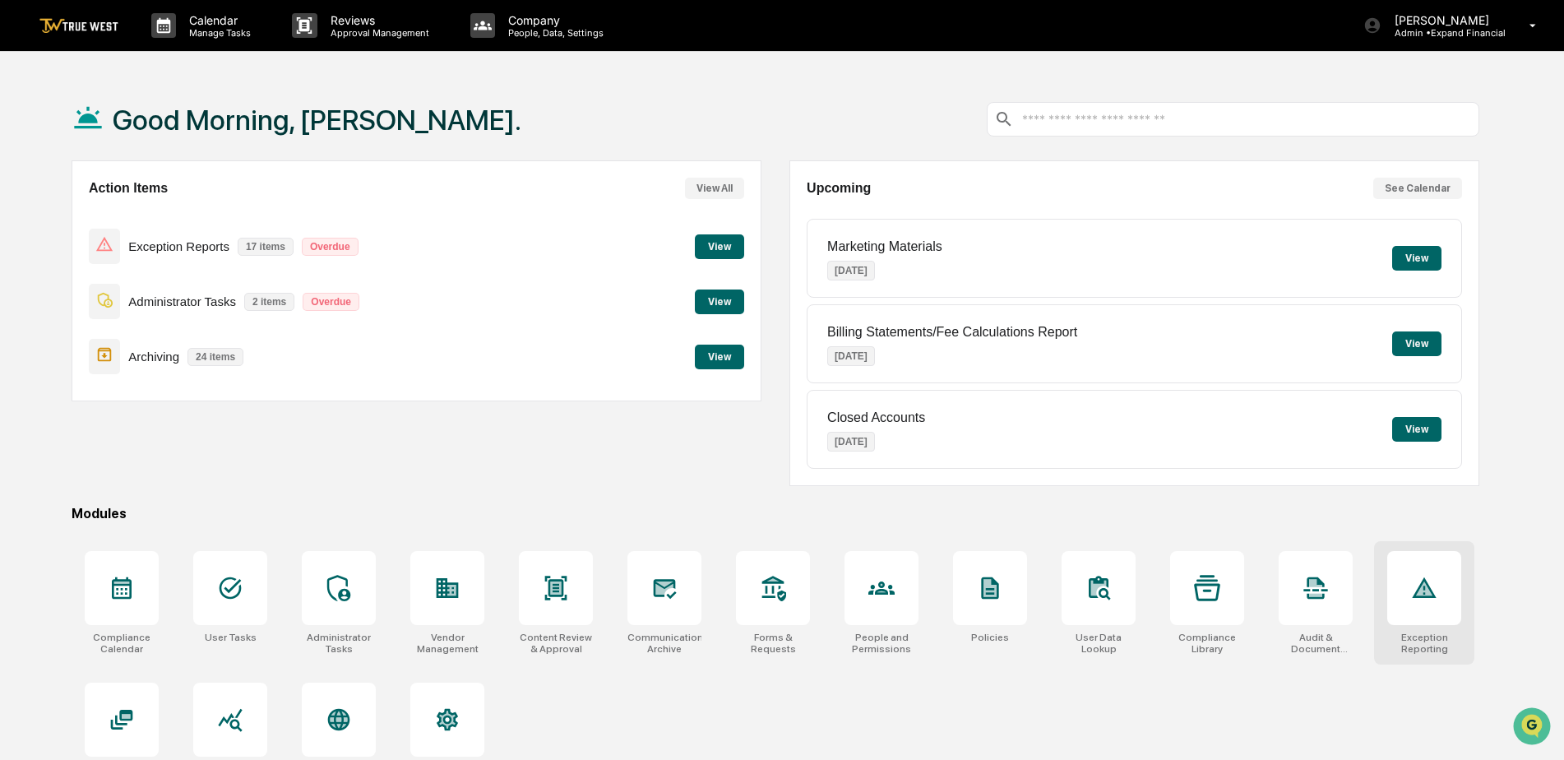
click at [1421, 579] on icon at bounding box center [1424, 588] width 26 height 26
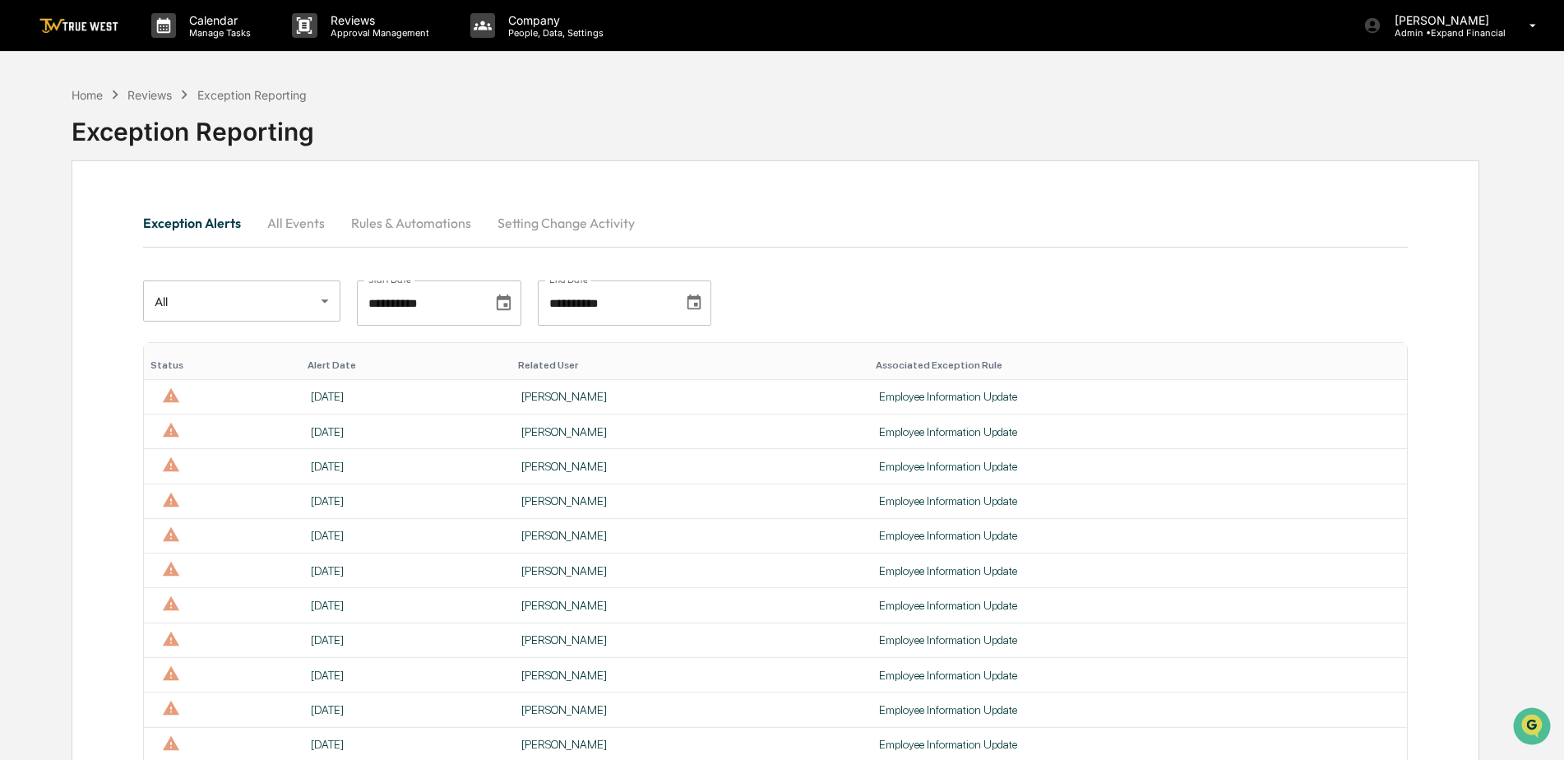
click at [71, 99] on div "**********" at bounding box center [775, 696] width 1457 height 1236
click at [88, 95] on div "Home" at bounding box center [87, 95] width 31 height 14
